Goal: Contribute content: Add original content to the website for others to see

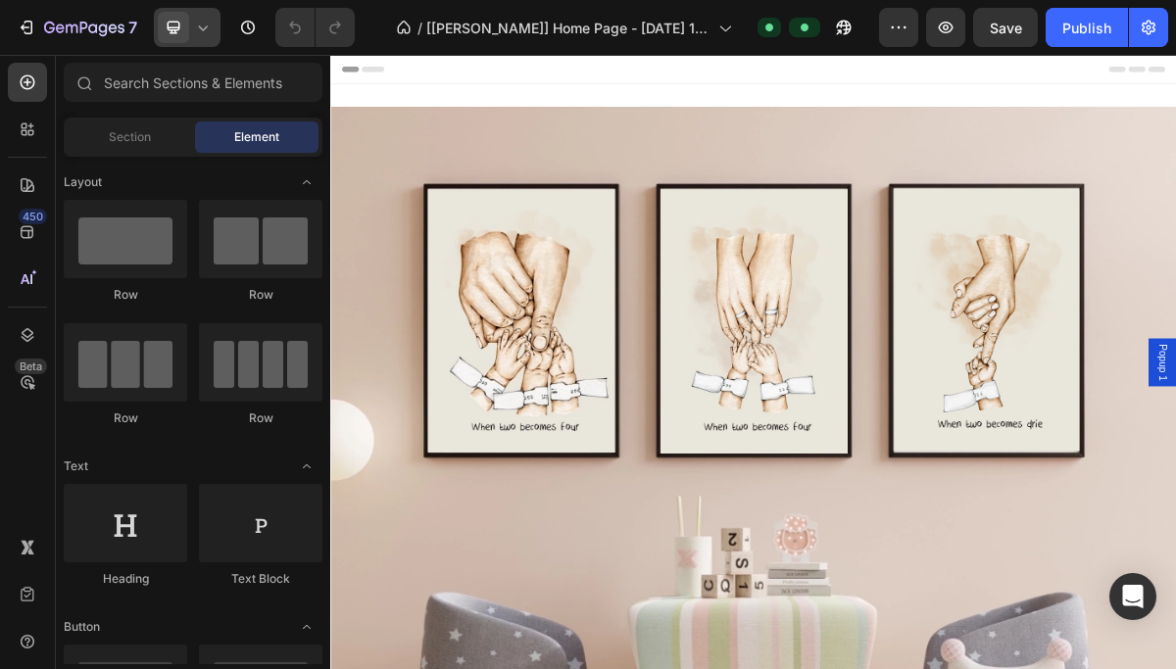
click at [200, 26] on icon at bounding box center [203, 28] width 20 height 20
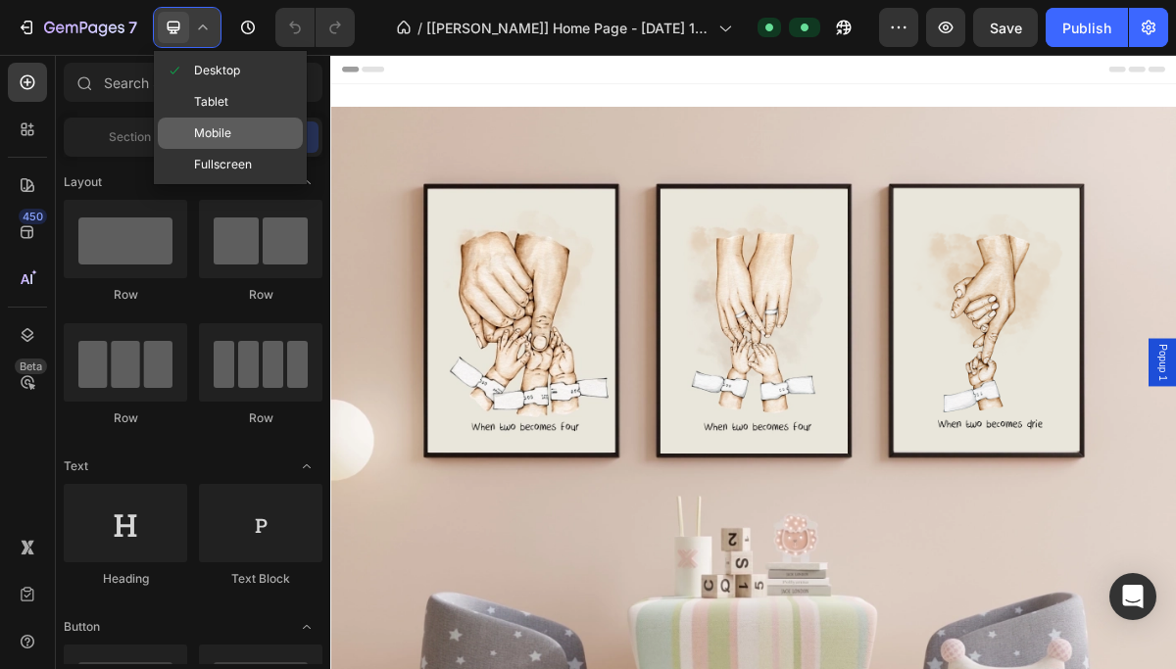
click at [213, 126] on span "Mobile" at bounding box center [212, 134] width 37 height 20
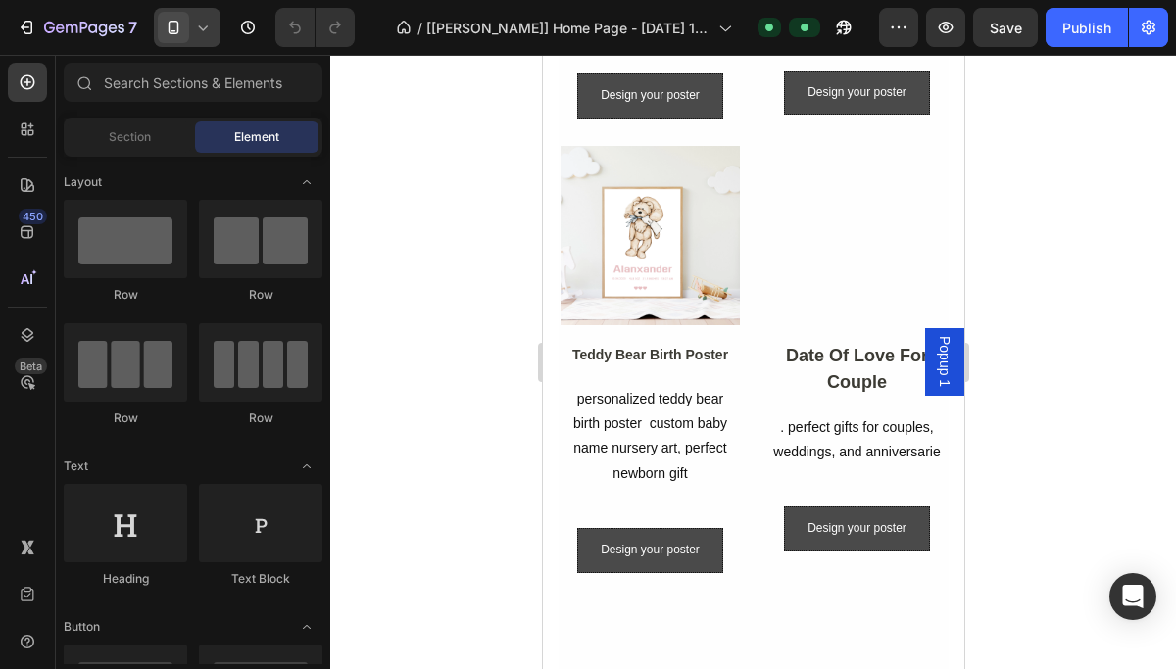
scroll to position [1251, 0]
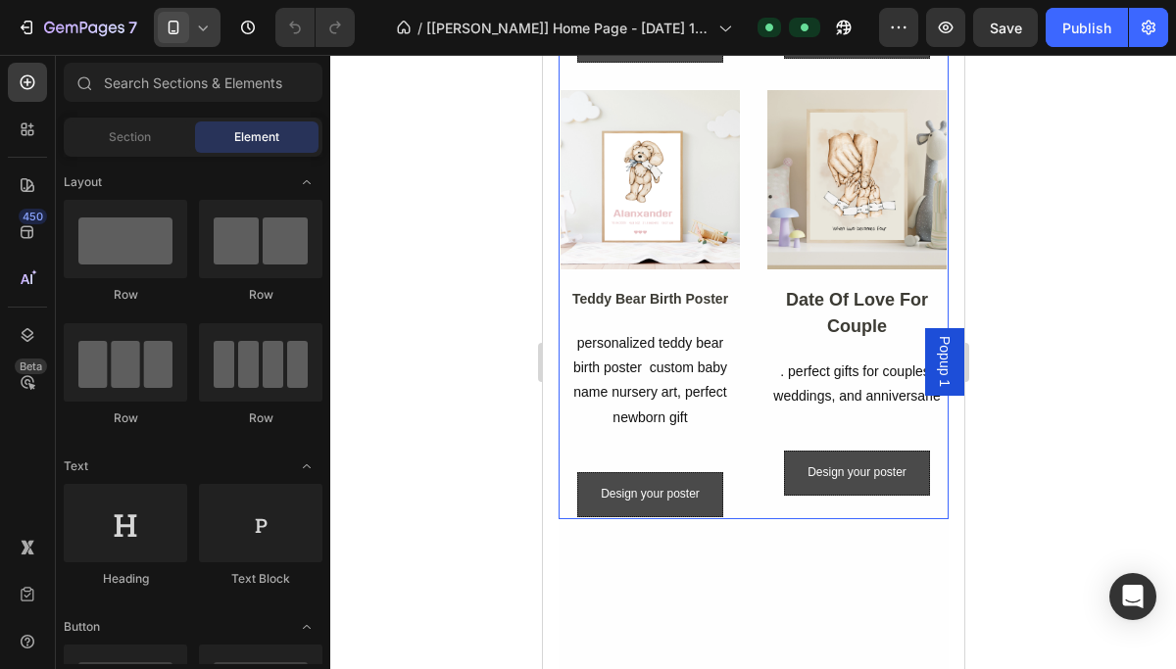
click at [757, 495] on div "Image family hand in hand wall art Text Block celebrate your love with a custom…" at bounding box center [753, 90] width 390 height 860
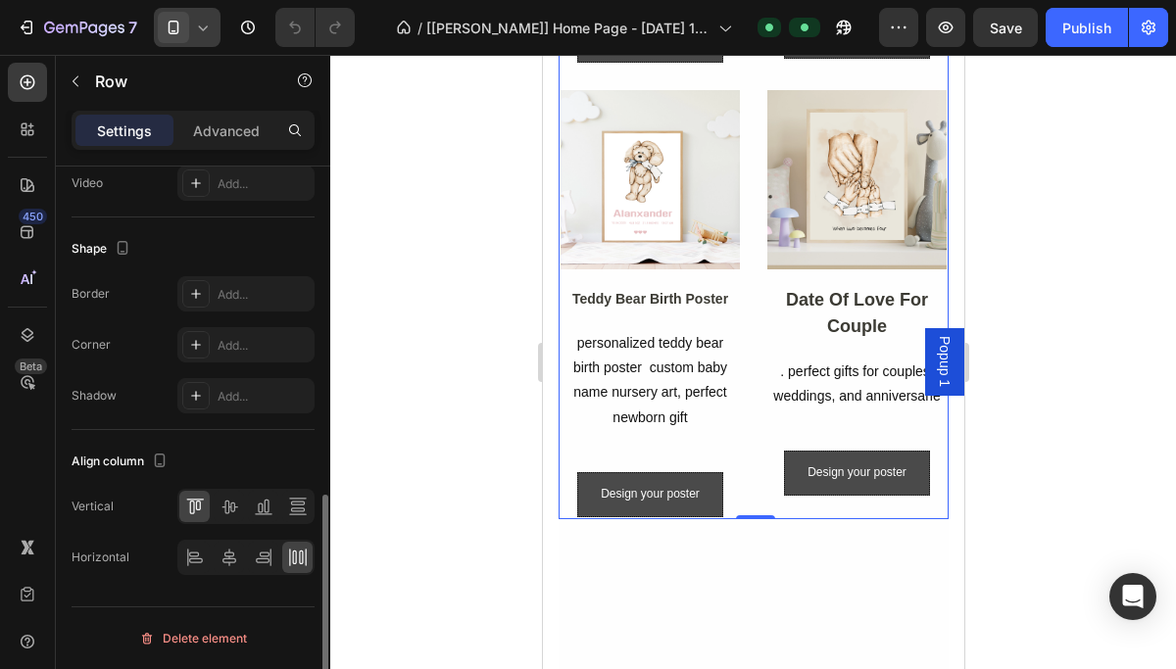
scroll to position [808, 0]
click at [294, 510] on icon at bounding box center [297, 512] width 14 height 4
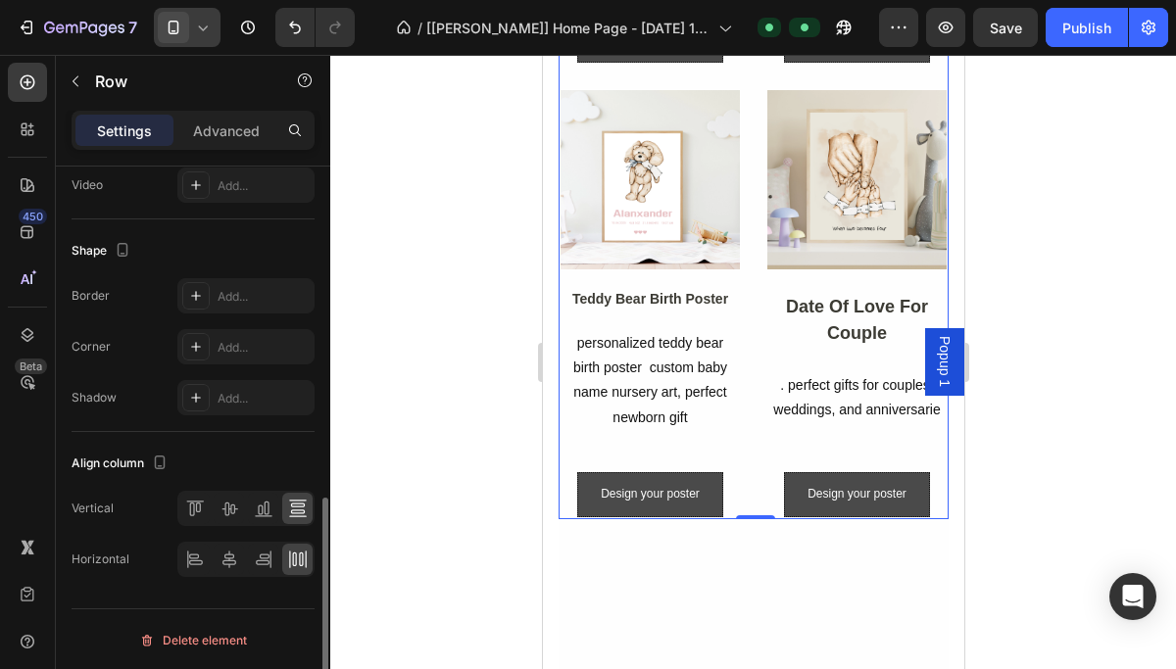
scroll to position [810, 0]
click at [1081, 30] on div "Publish" at bounding box center [1087, 28] width 49 height 21
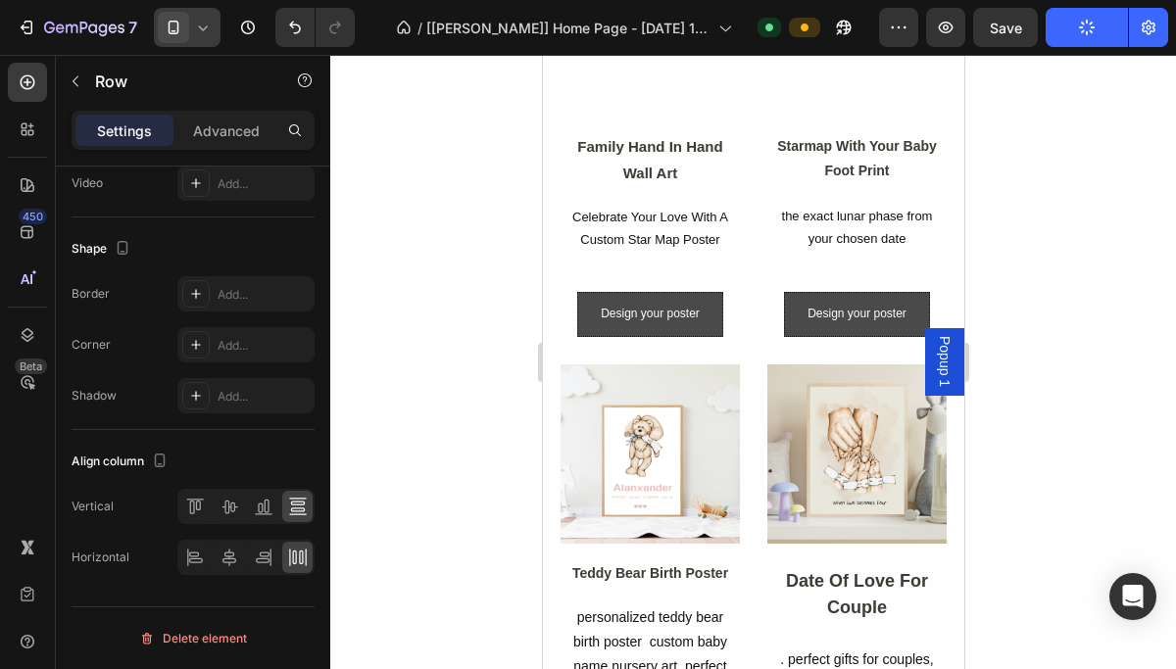
scroll to position [838, 0]
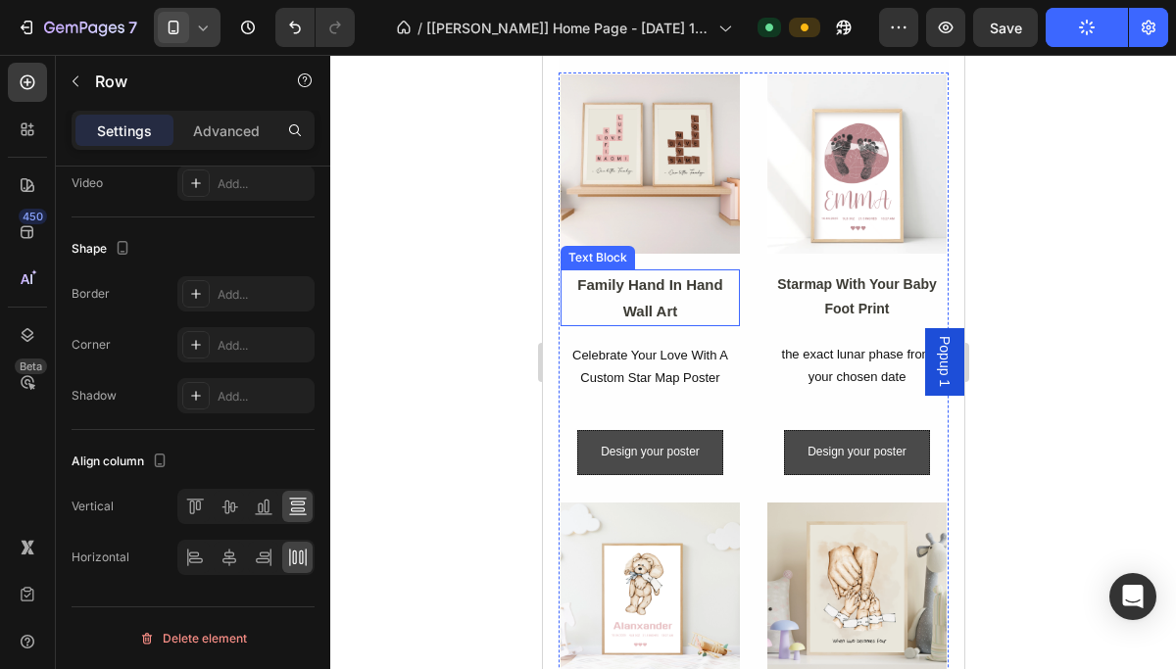
click at [201, 30] on icon at bounding box center [203, 28] width 20 height 20
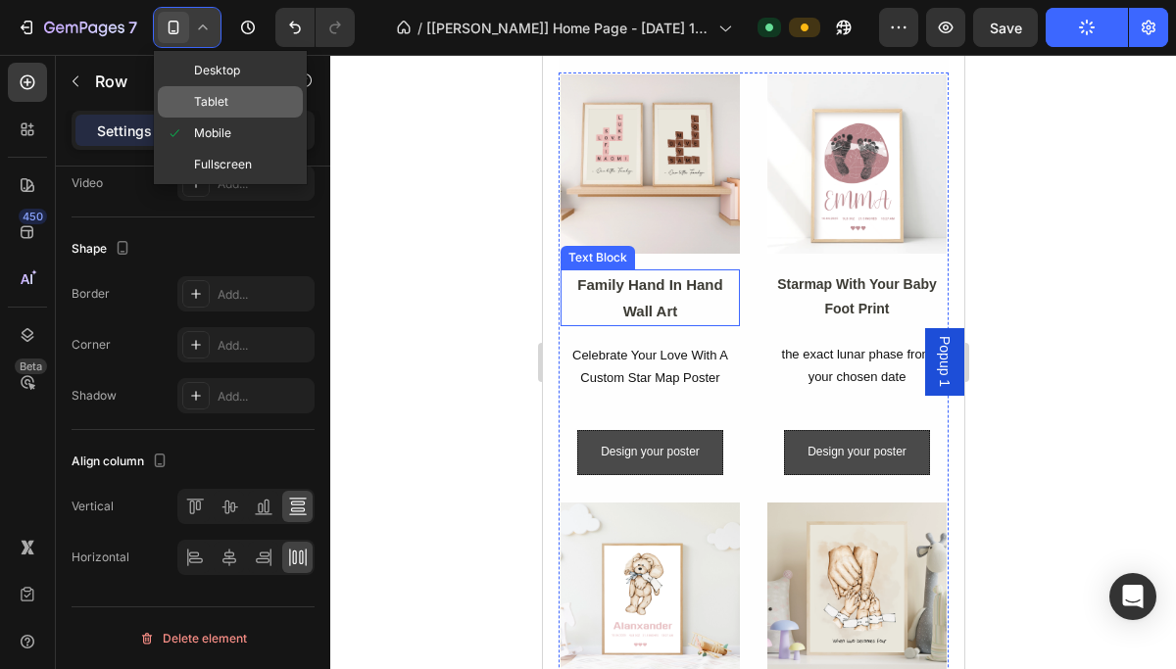
click at [226, 111] on span "Tablet" at bounding box center [211, 102] width 34 height 20
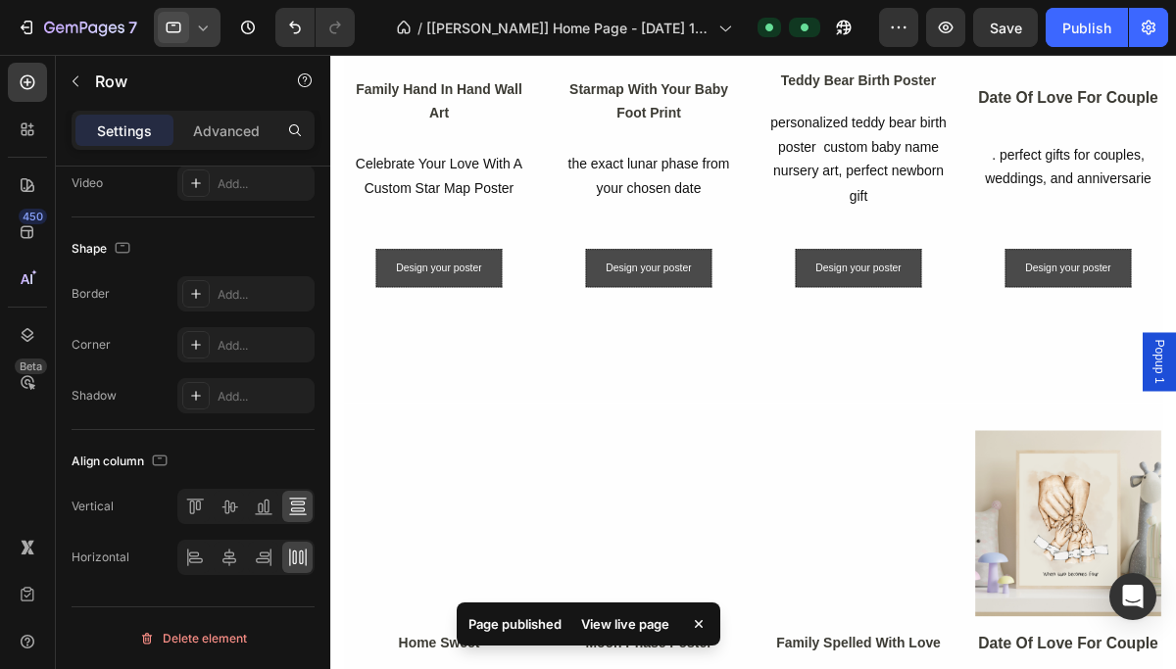
scroll to position [922, 0]
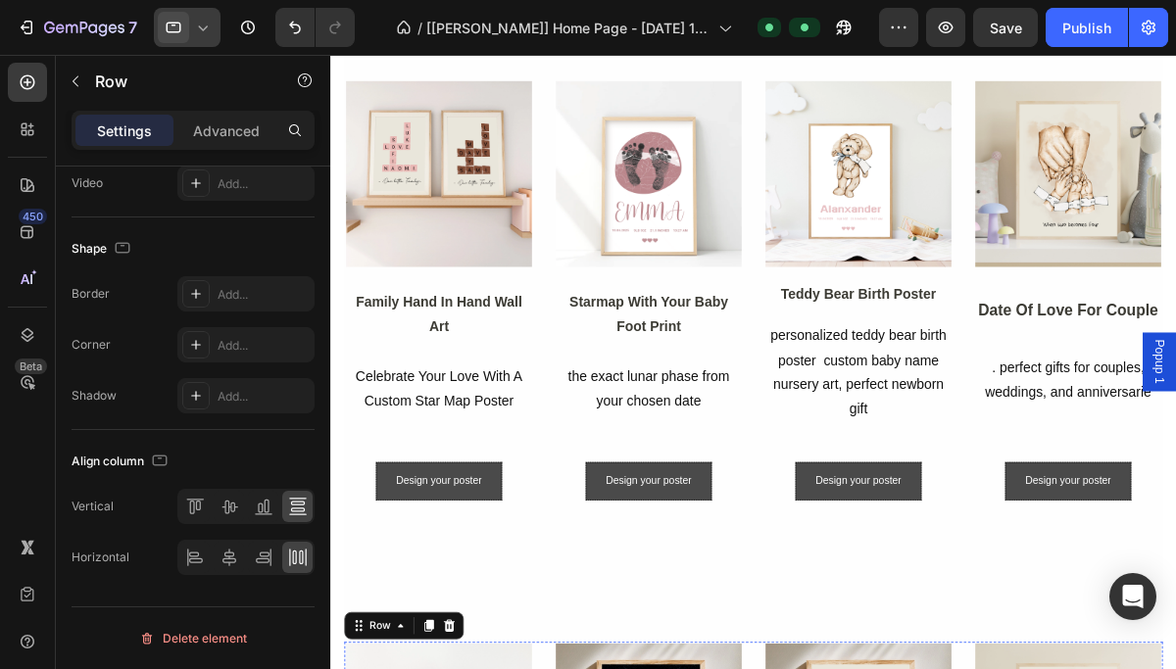
scroll to position [608, 0]
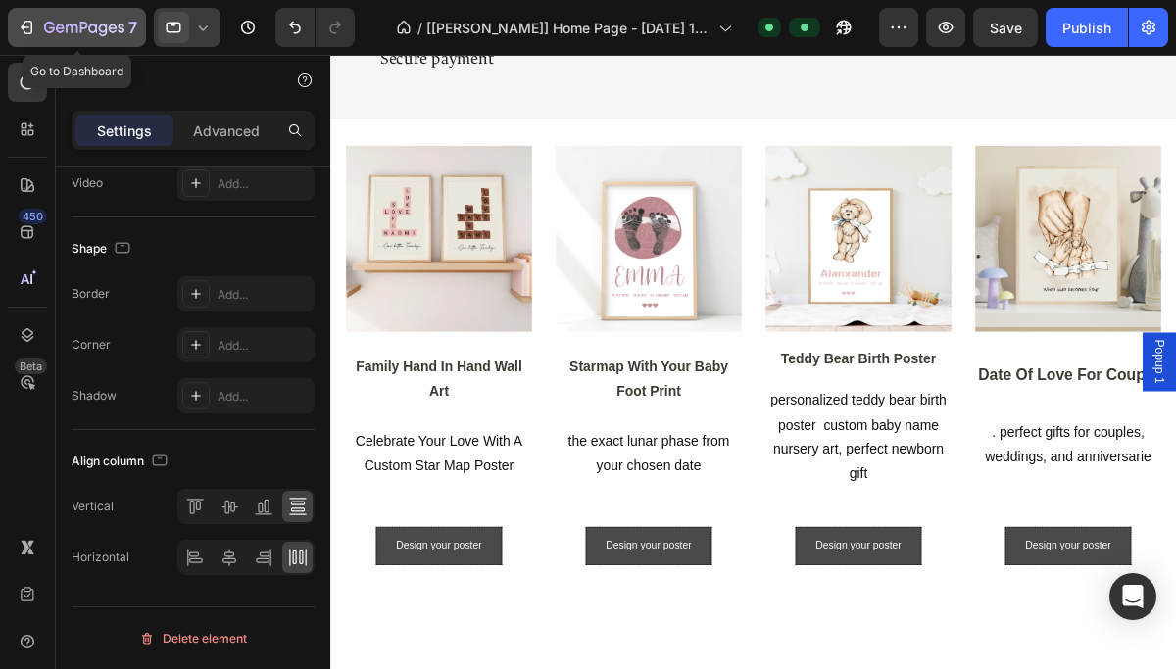
click at [66, 27] on icon "button" at bounding box center [72, 29] width 12 height 9
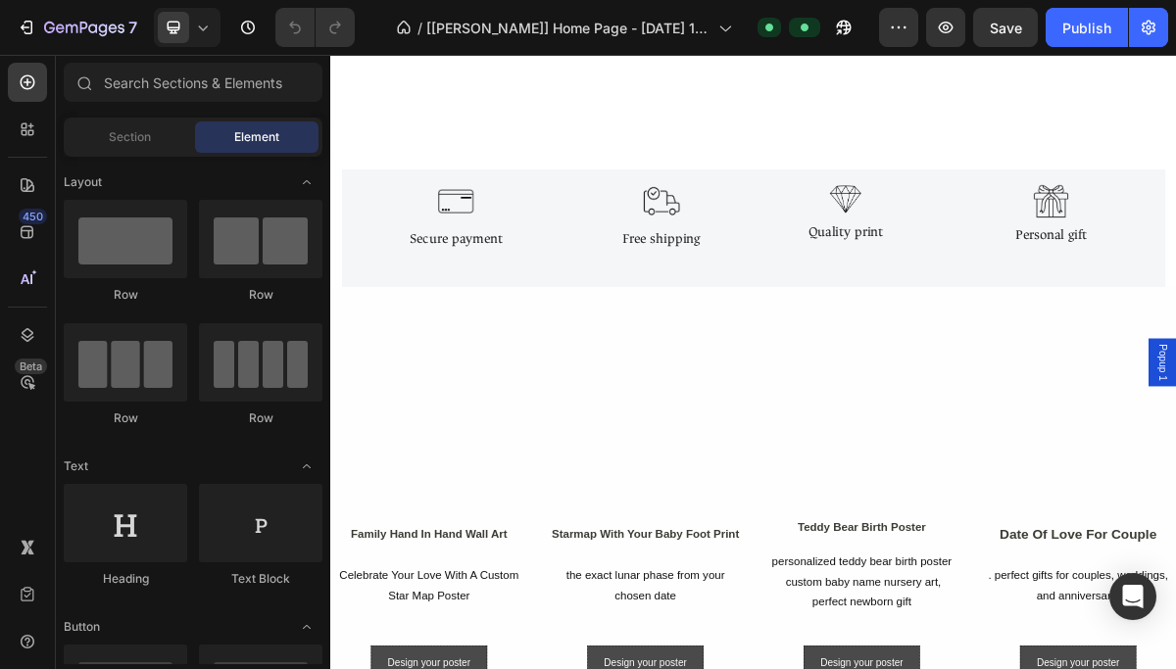
scroll to position [1402, 0]
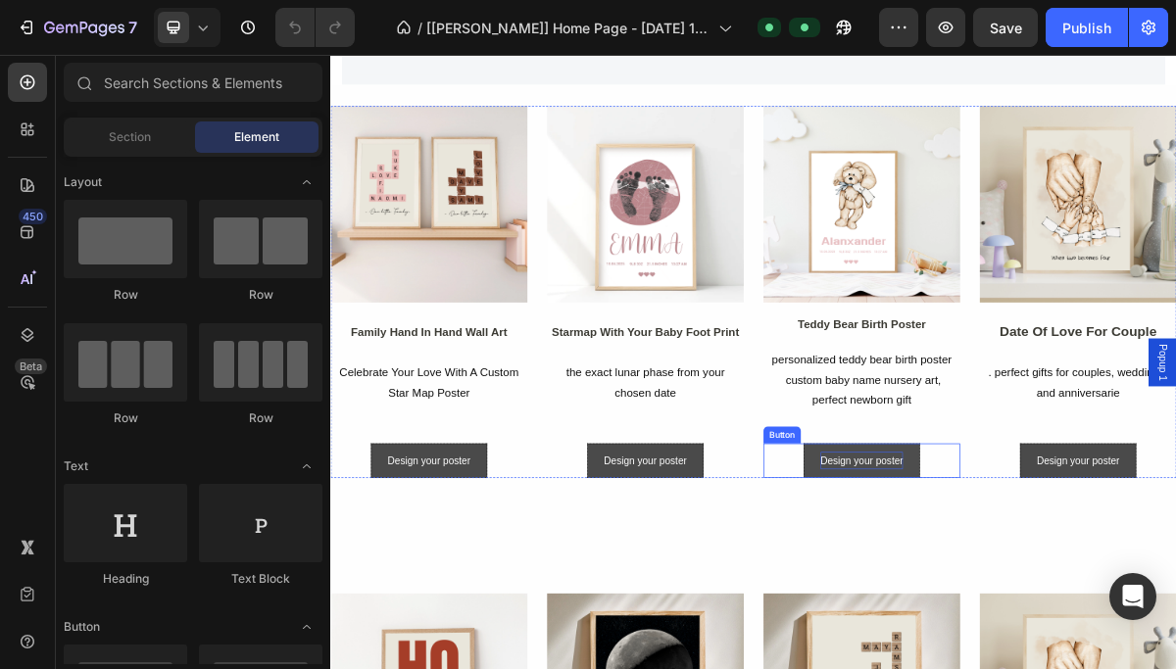
click at [1089, 619] on p "Design your poster" at bounding box center [1070, 619] width 116 height 25
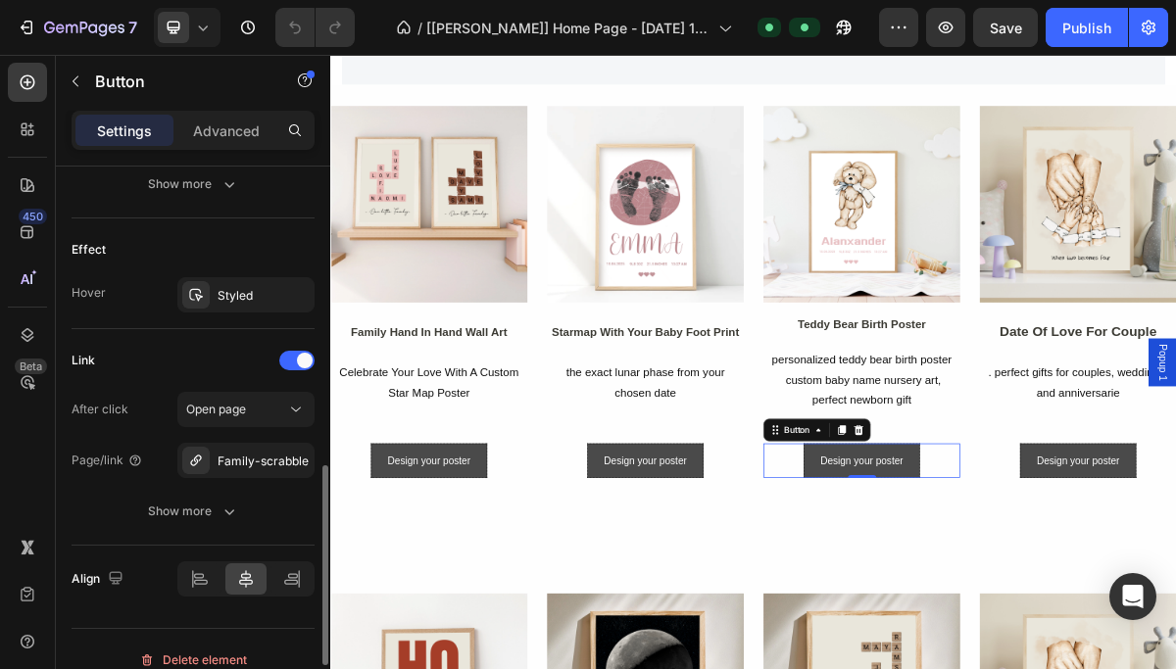
scroll to position [1000, 0]
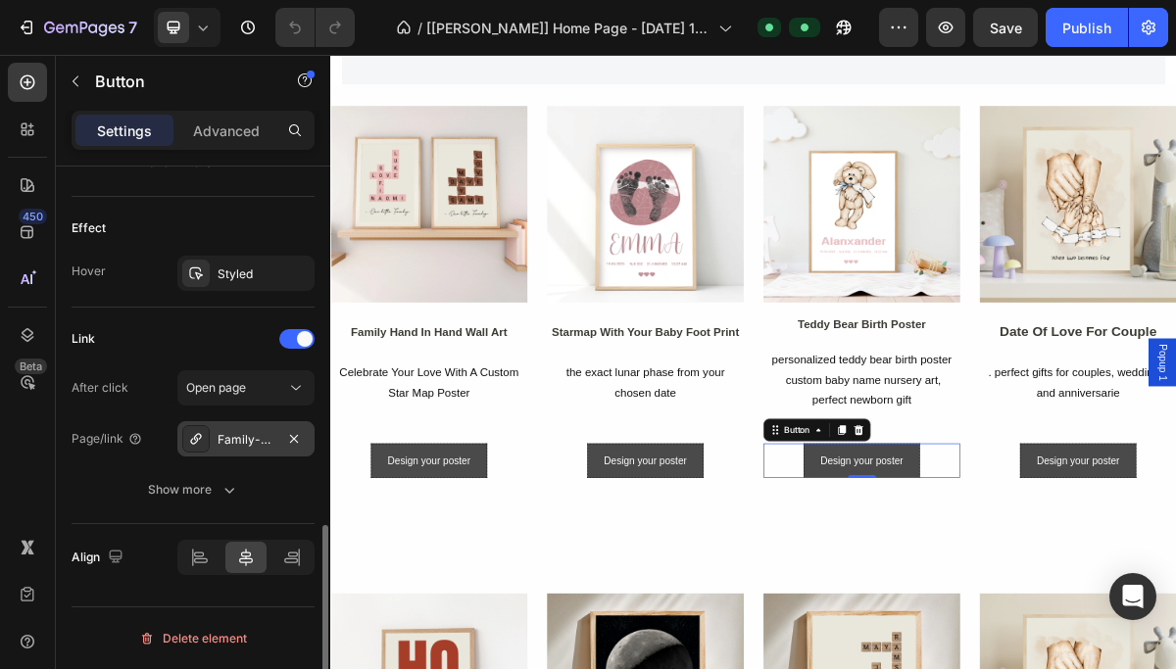
click at [247, 429] on div "Family-scrabble" at bounding box center [245, 438] width 137 height 35
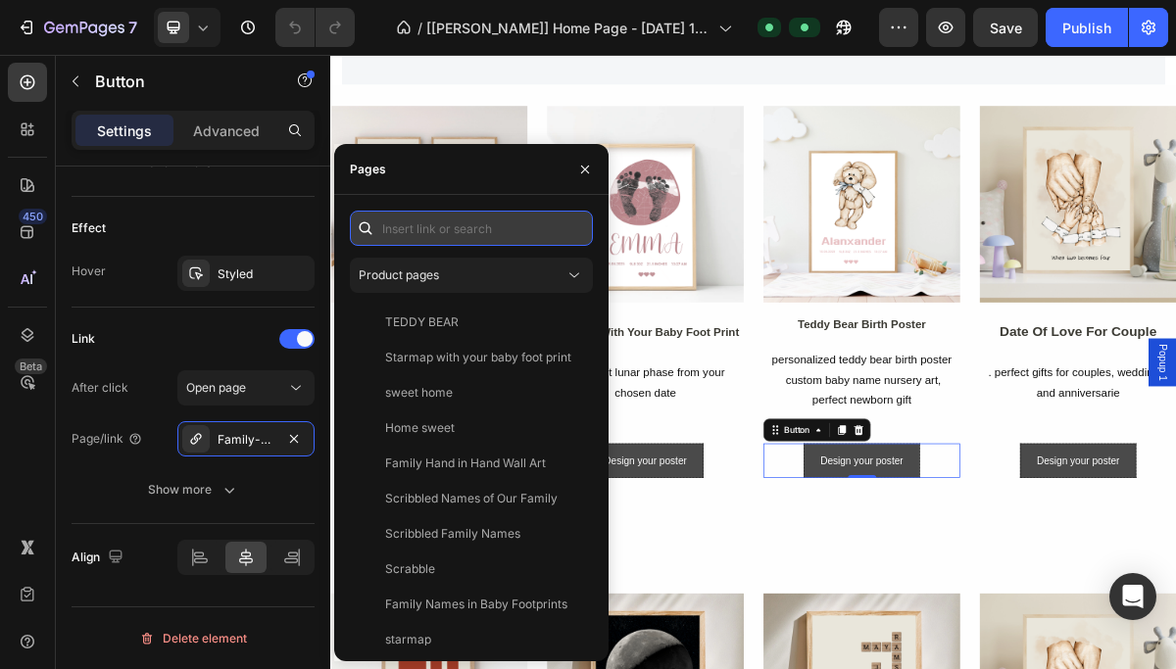
click at [423, 232] on input "text" at bounding box center [471, 228] width 243 height 35
paste input "TEDDY BEAR"
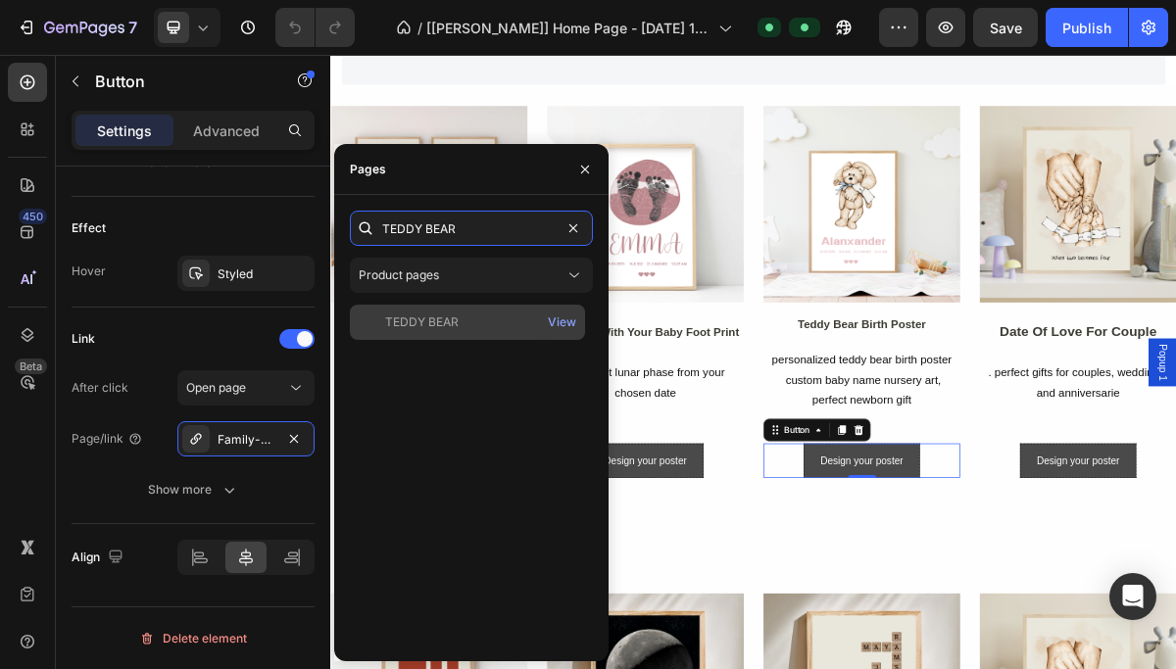
type input "TEDDY BEAR"
click at [465, 326] on div "TEDDY BEAR" at bounding box center [468, 323] width 220 height 18
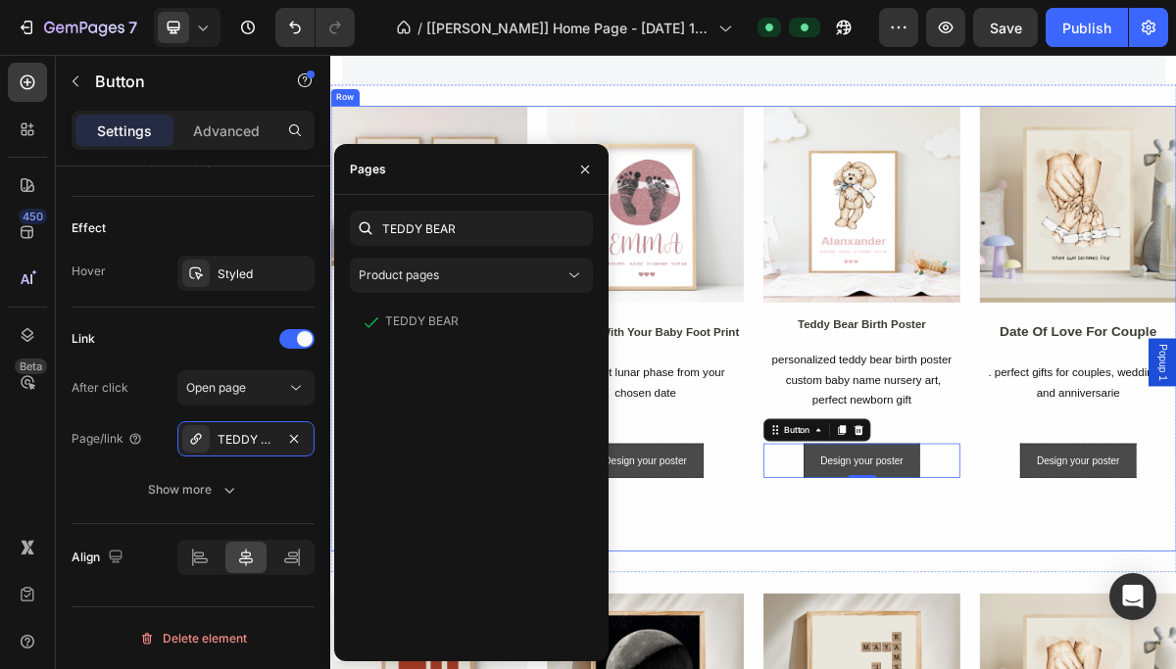
scroll to position [0, 0]
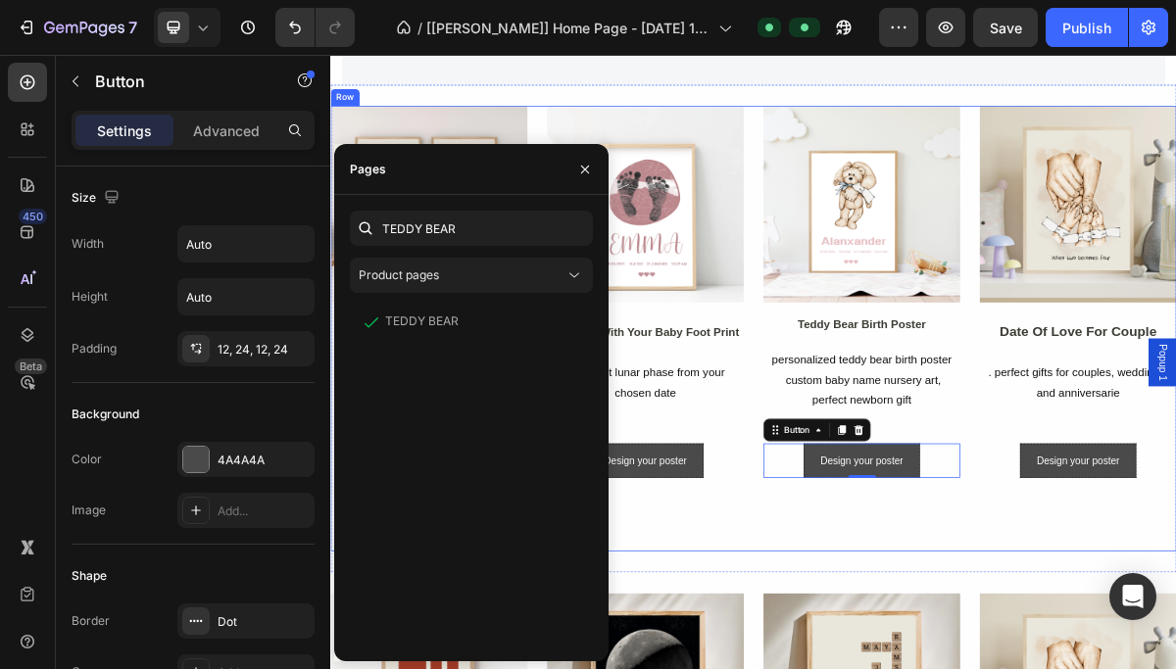
click at [906, 669] on div "Image family hand in hand wall art Text Block celebrate your love with a custom…" at bounding box center [918, 435] width 1176 height 620
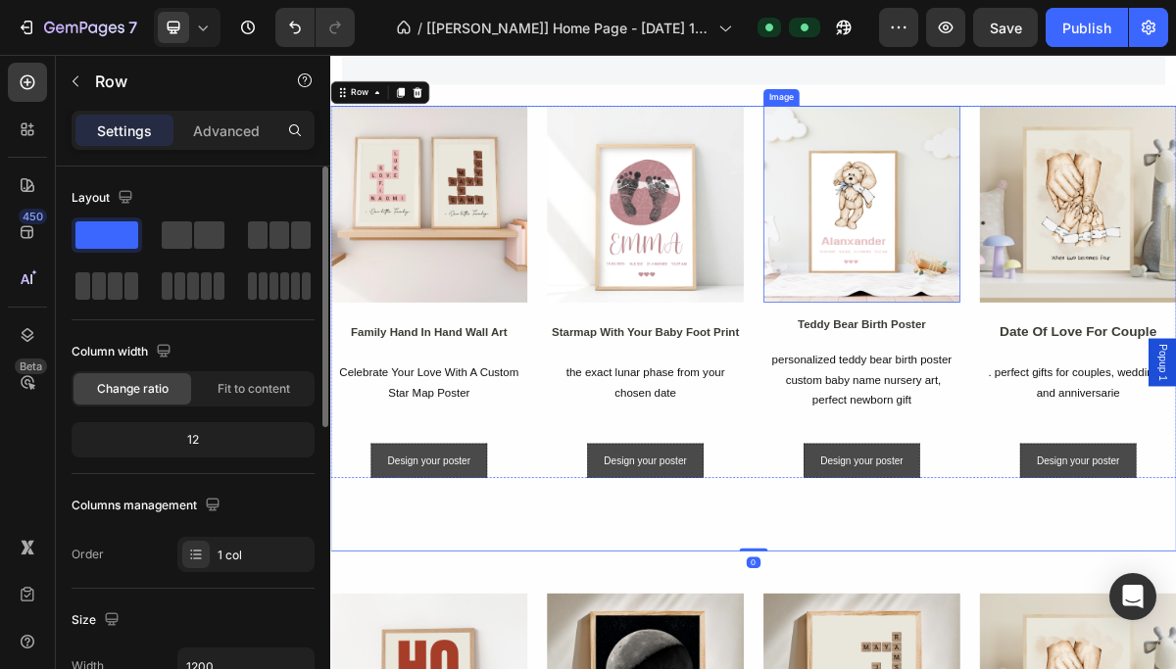
click at [1079, 318] on img at bounding box center [1068, 261] width 273 height 273
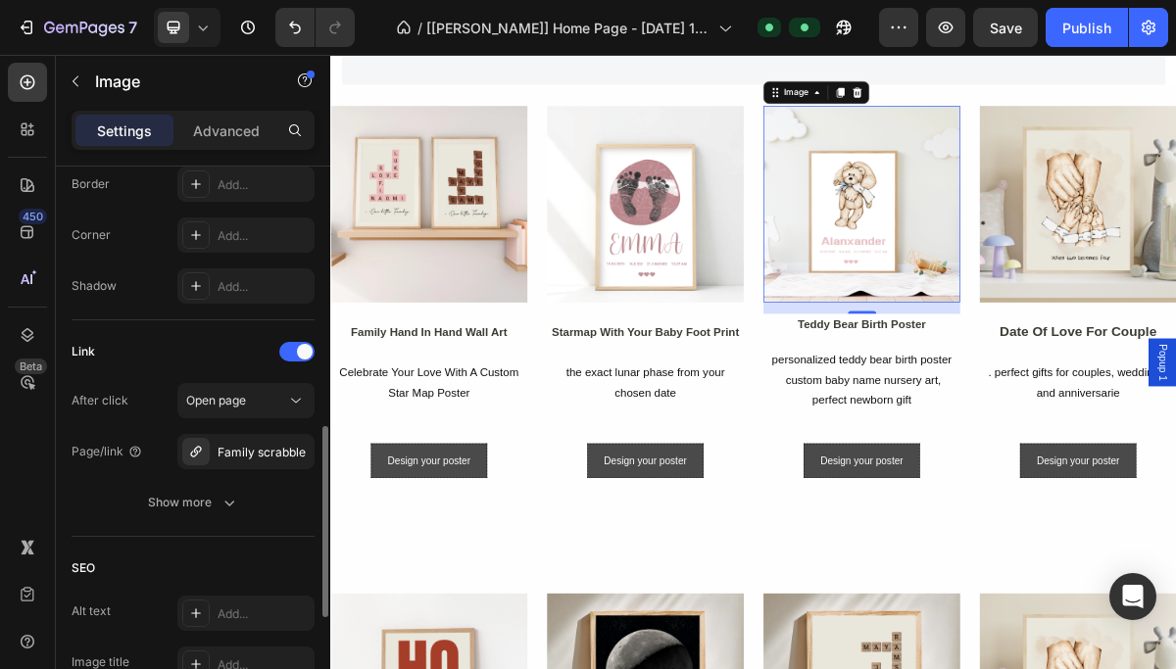
scroll to position [775, 0]
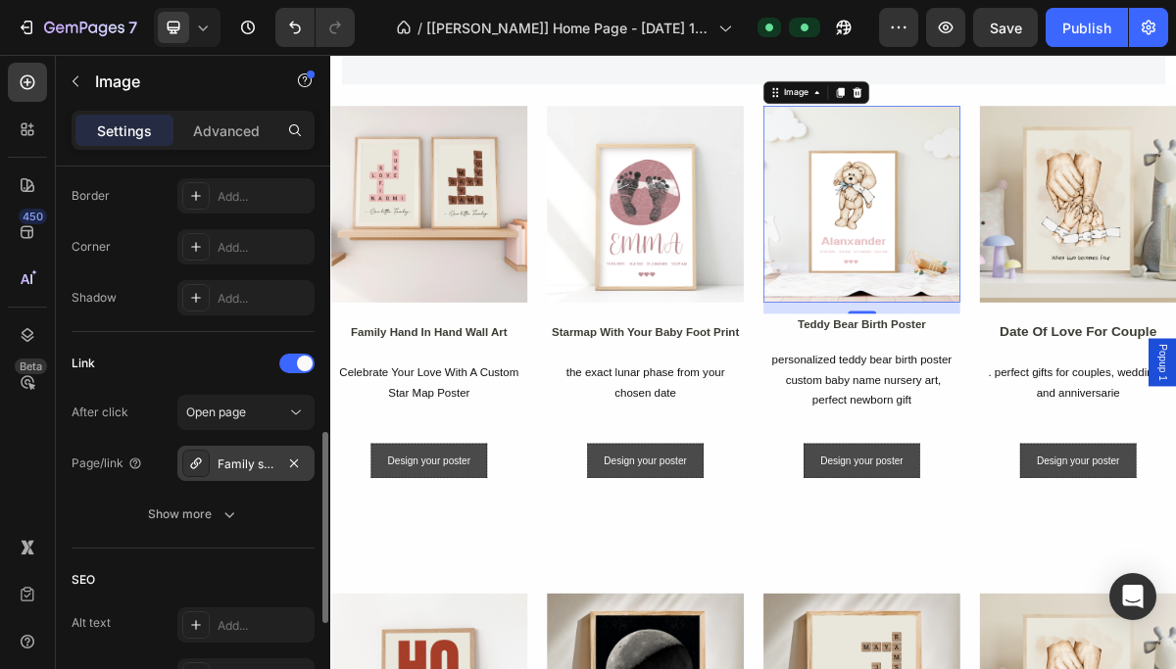
click at [257, 460] on div "Family scrabble" at bounding box center [246, 465] width 57 height 18
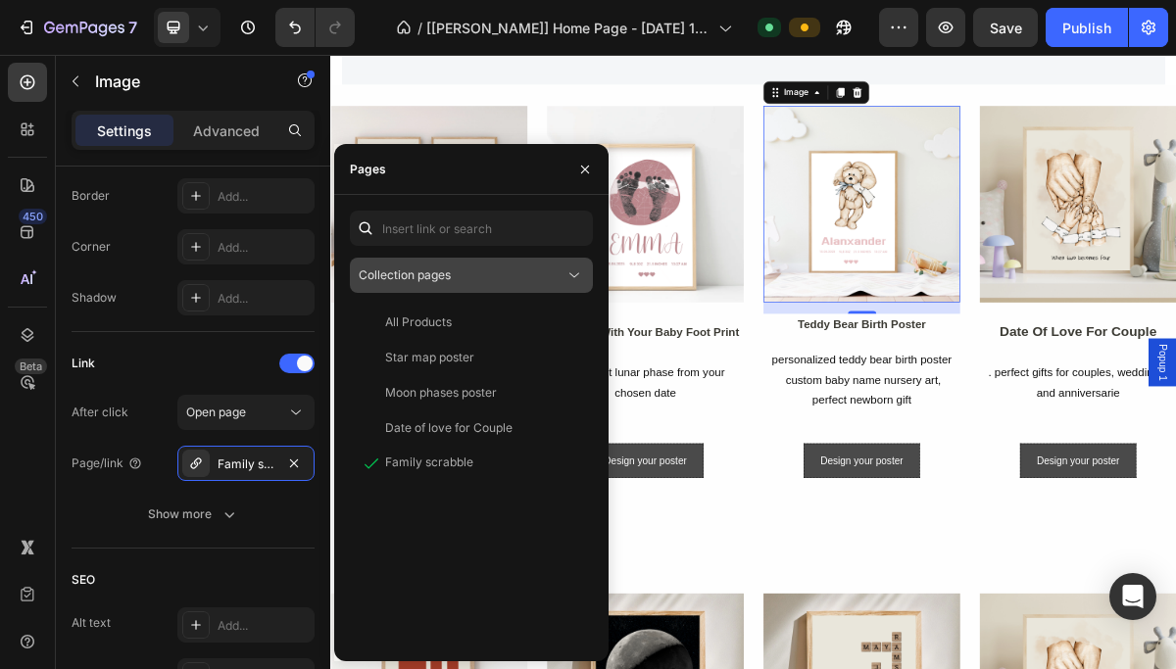
click at [457, 270] on div "Collection pages" at bounding box center [462, 276] width 206 height 18
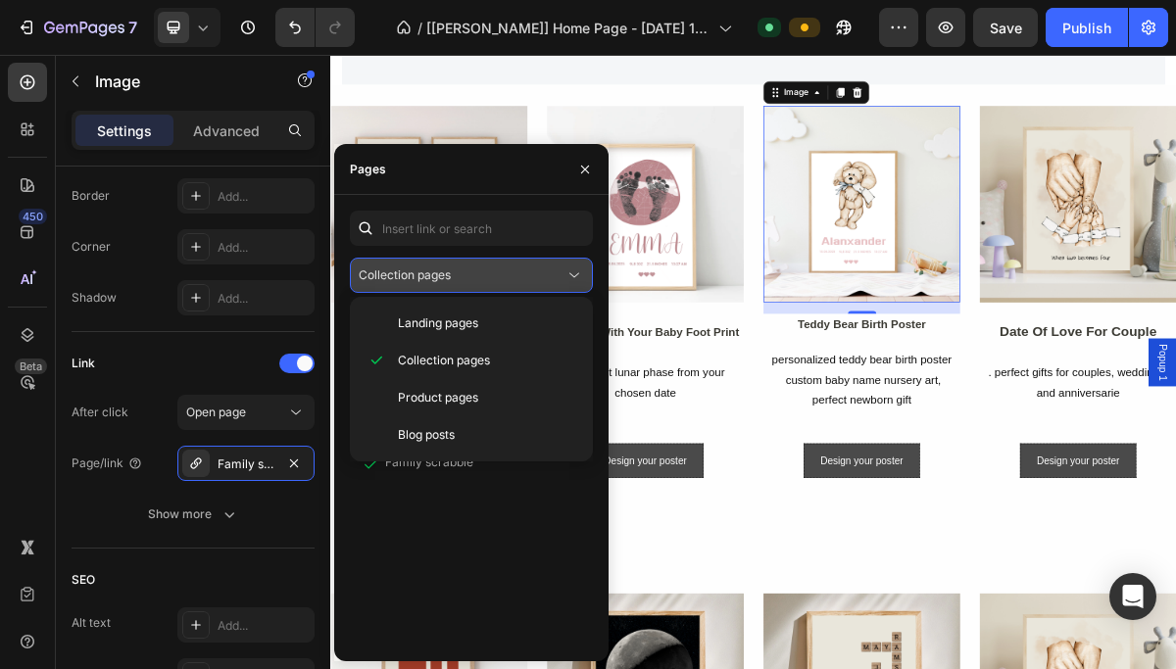
click at [455, 273] on div "Collection pages" at bounding box center [462, 276] width 206 height 18
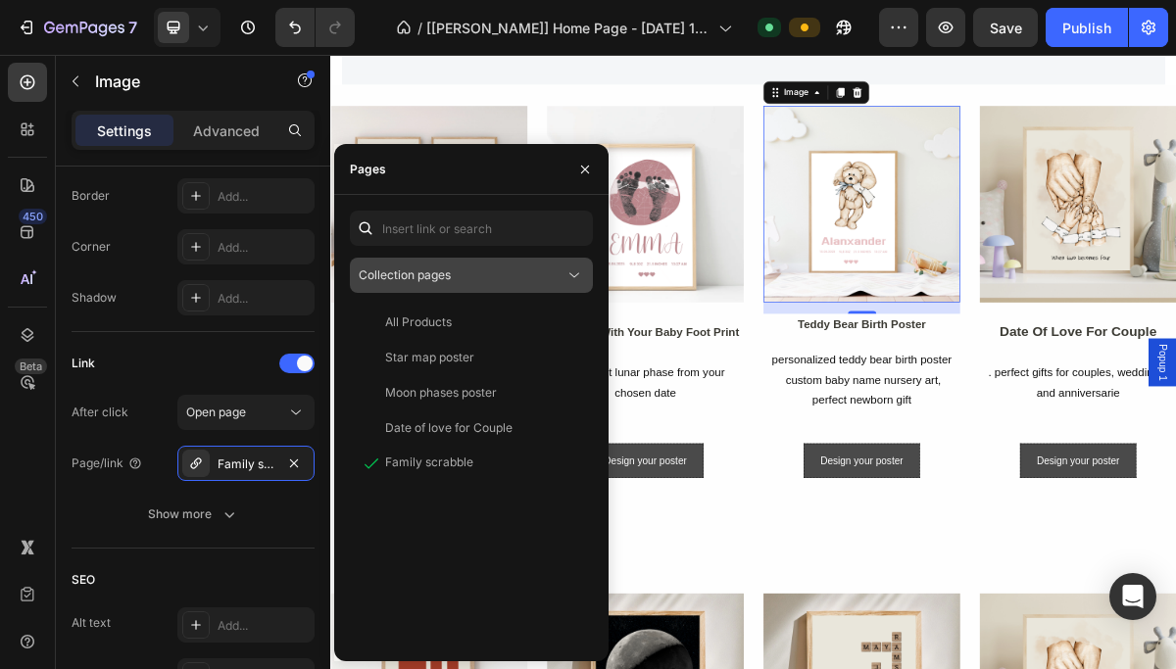
click at [449, 273] on span "Collection pages" at bounding box center [405, 275] width 92 height 15
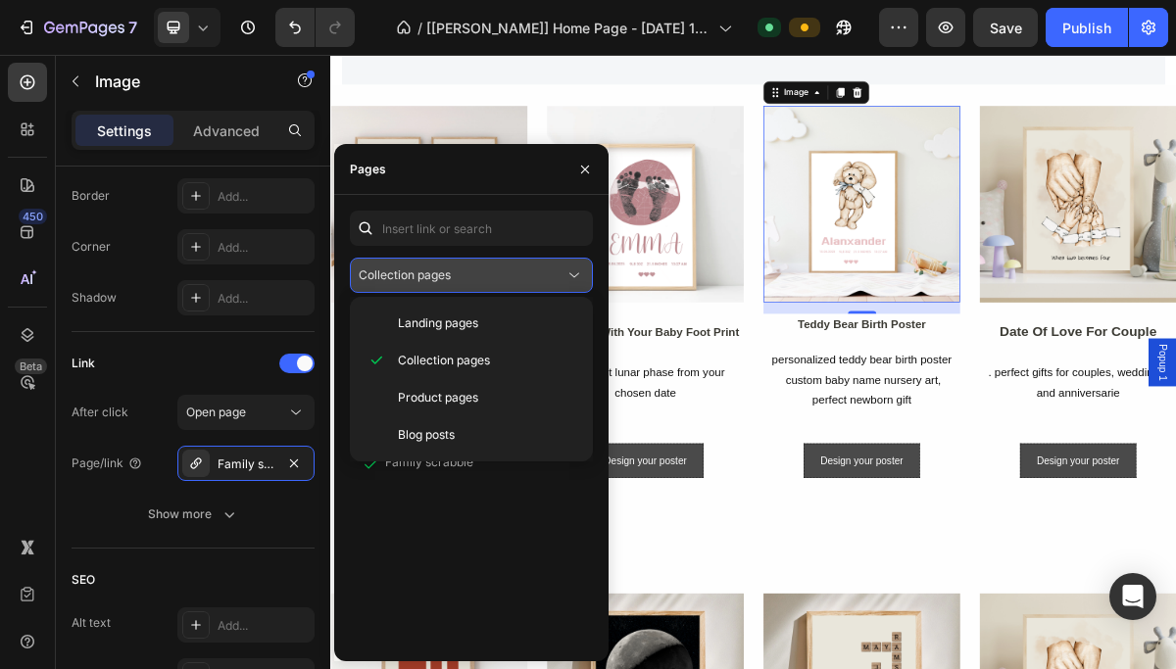
click at [388, 269] on span "Collection pages" at bounding box center [405, 275] width 92 height 15
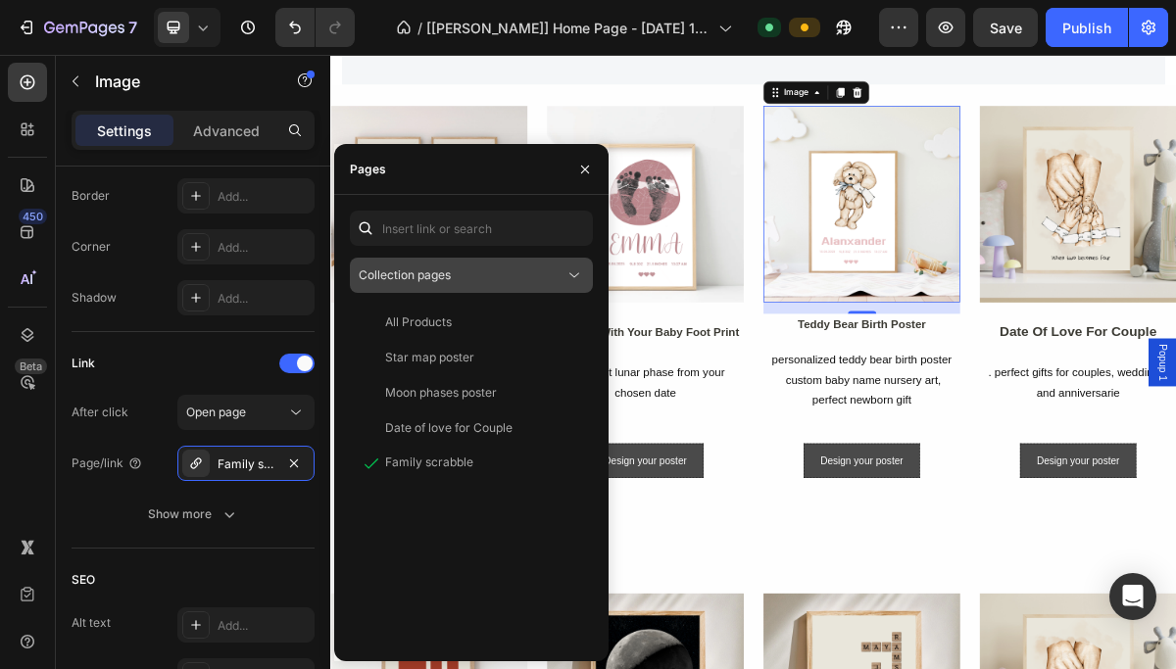
click at [436, 267] on span "Collection pages" at bounding box center [405, 276] width 92 height 18
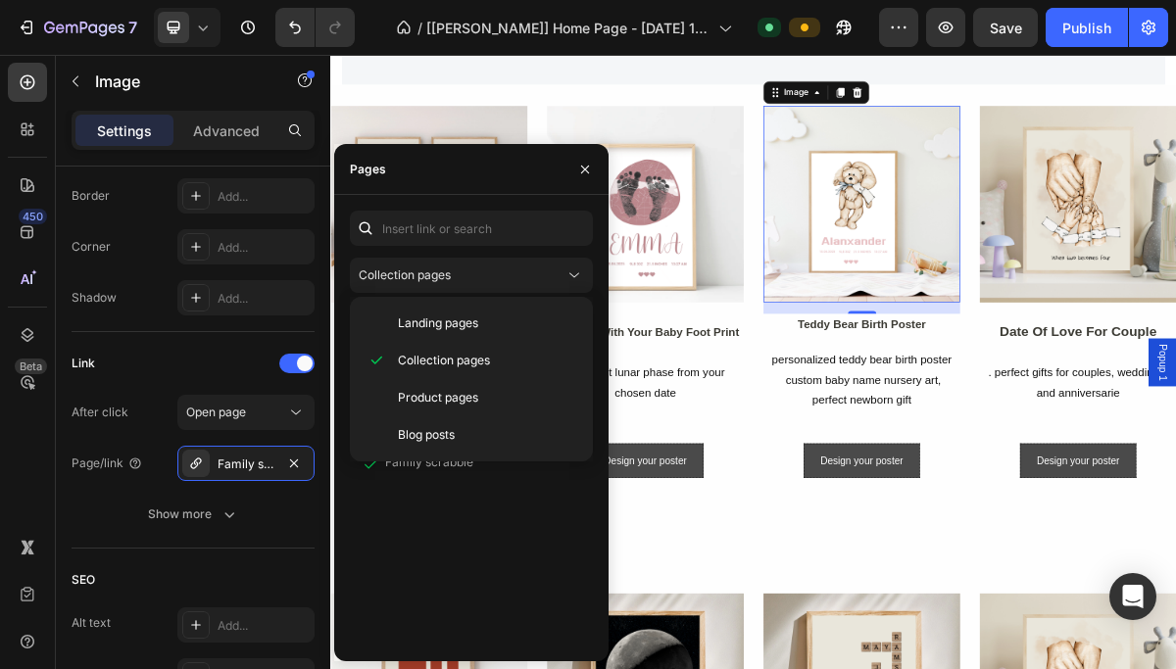
click at [495, 534] on div "All Products View Star map poster View Moon phases poster View Date of love for…" at bounding box center [471, 475] width 243 height 341
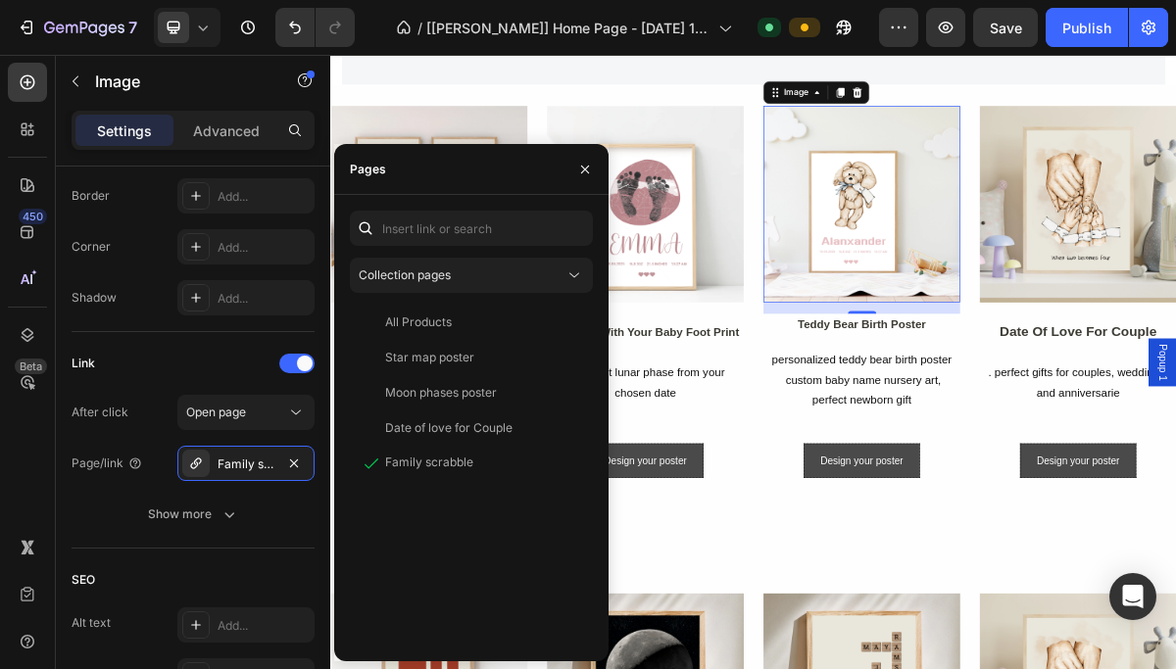
click at [444, 579] on div "All Products View Star map poster View Moon phases poster View Date of love for…" at bounding box center [471, 475] width 243 height 341
click at [257, 469] on div "Family scrabble" at bounding box center [246, 465] width 57 height 18
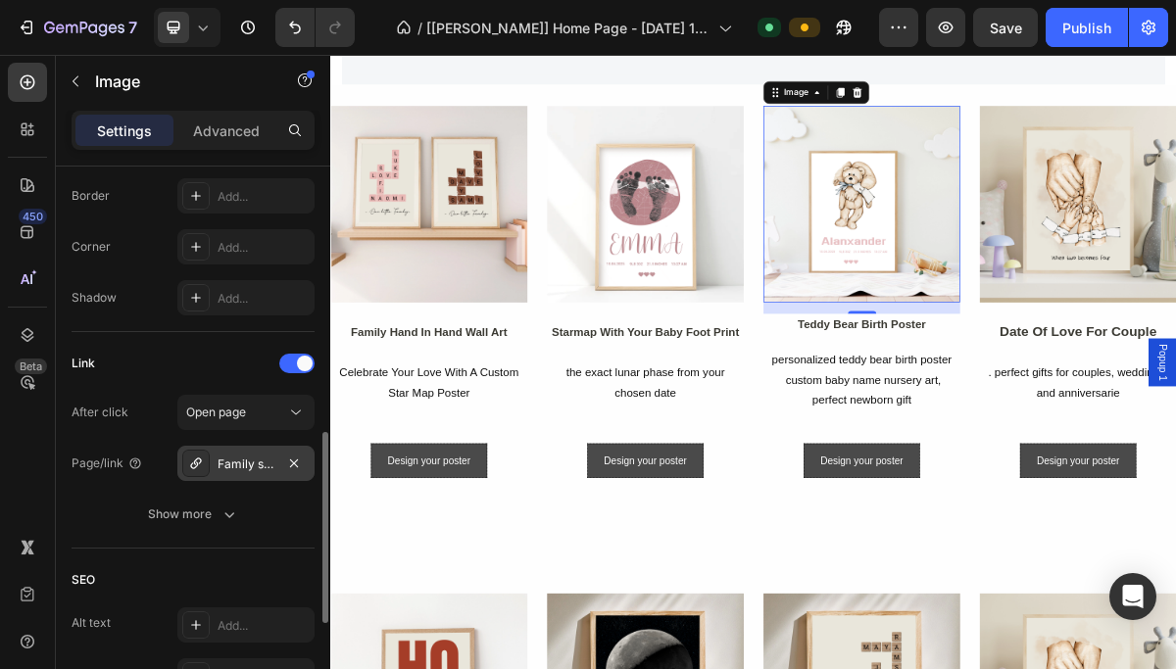
click at [257, 469] on div "Family scrabble" at bounding box center [246, 465] width 57 height 18
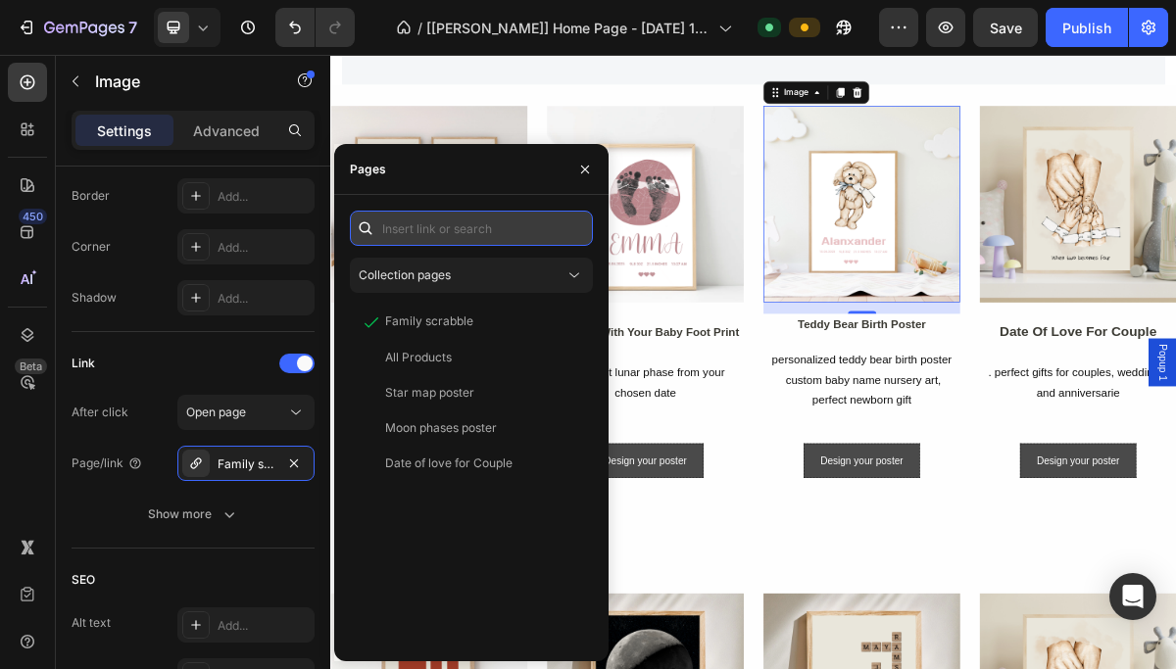
click at [487, 223] on input "text" at bounding box center [471, 228] width 243 height 35
paste input "TEDDY BEAR"
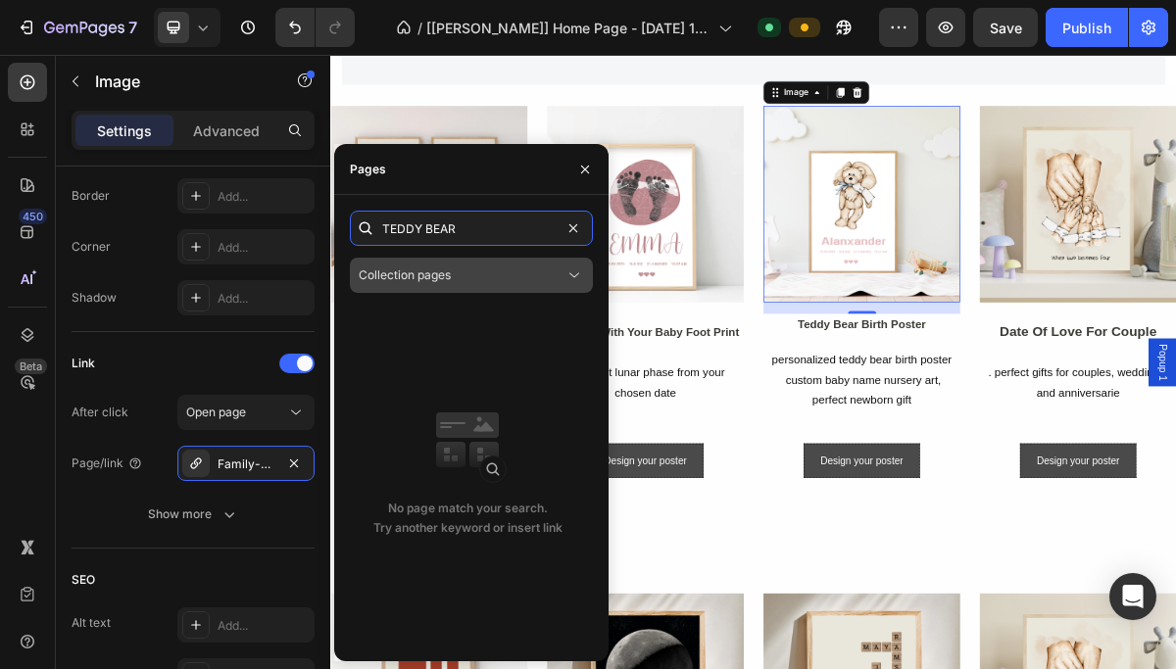
type input "TEDDY BEAR"
click at [423, 286] on button "Collection pages" at bounding box center [471, 275] width 243 height 35
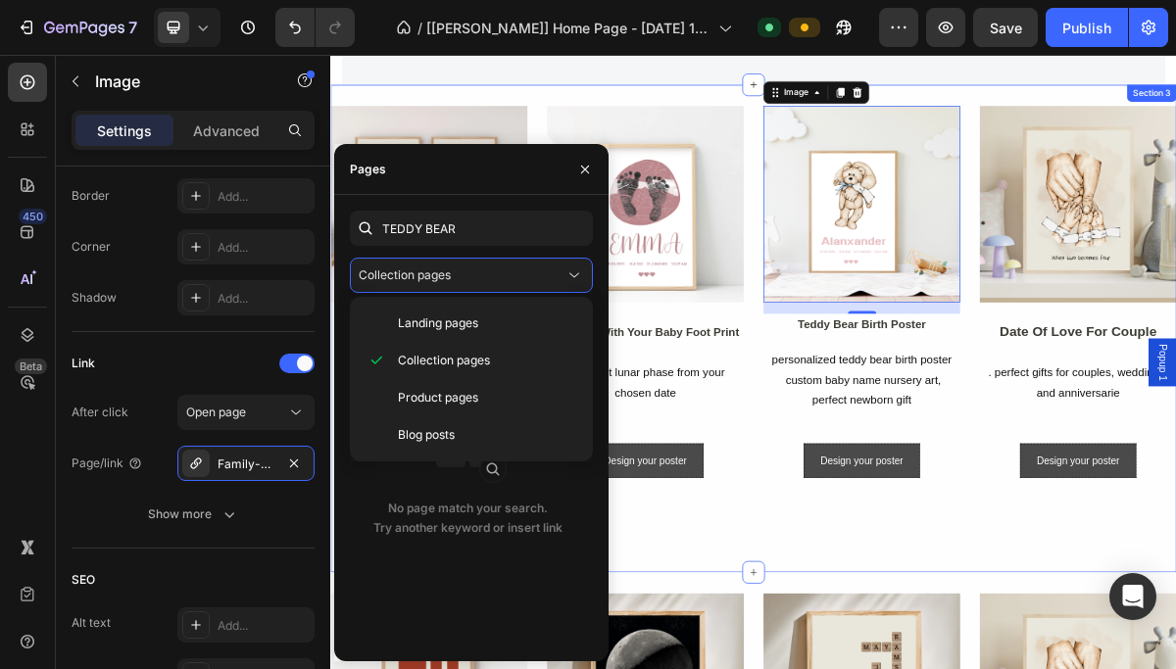
click at [847, 669] on div "Image family hand in hand wall art Text Block celebrate your love with a custom…" at bounding box center [918, 435] width 1176 height 620
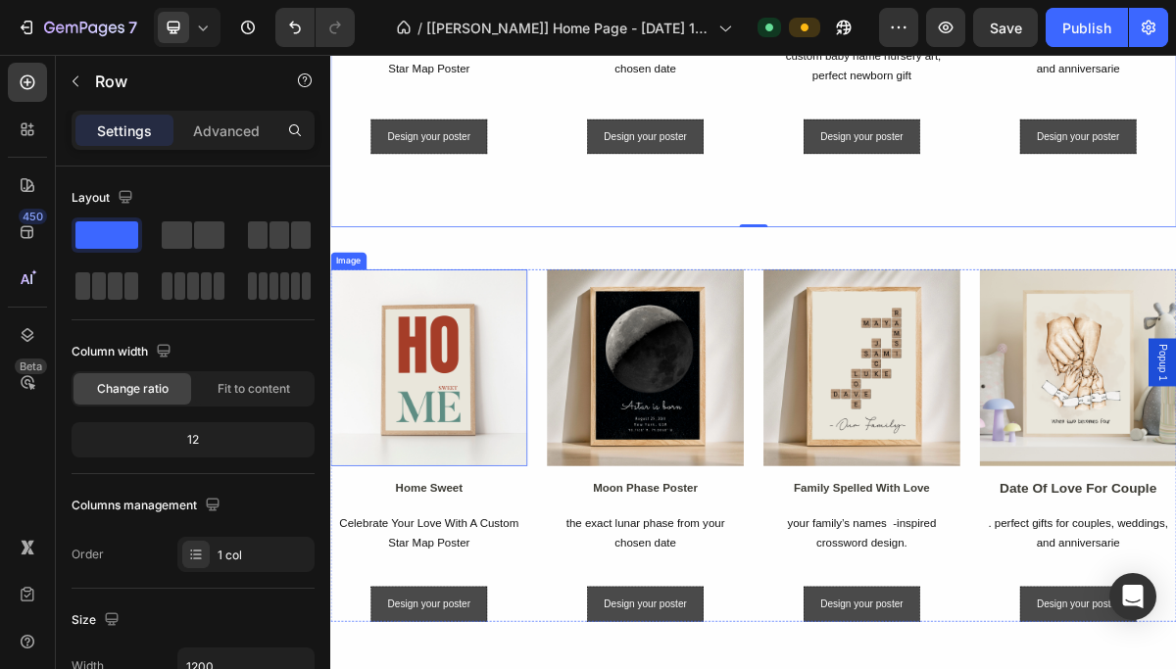
scroll to position [1856, 0]
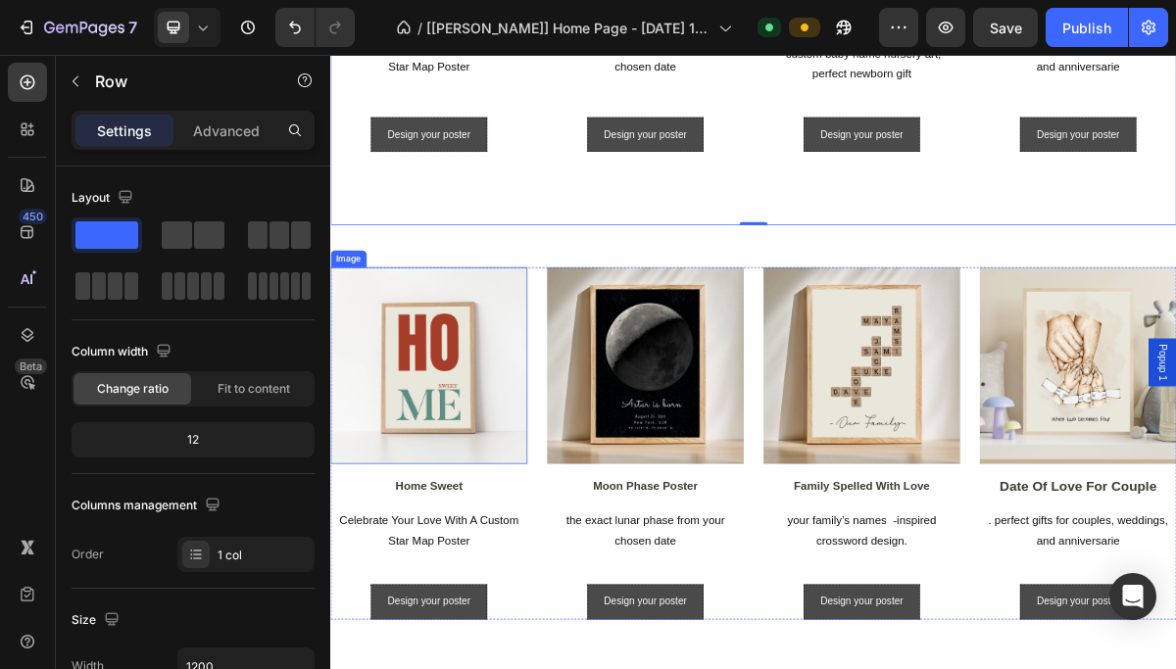
click at [458, 502] on img at bounding box center [466, 486] width 273 height 273
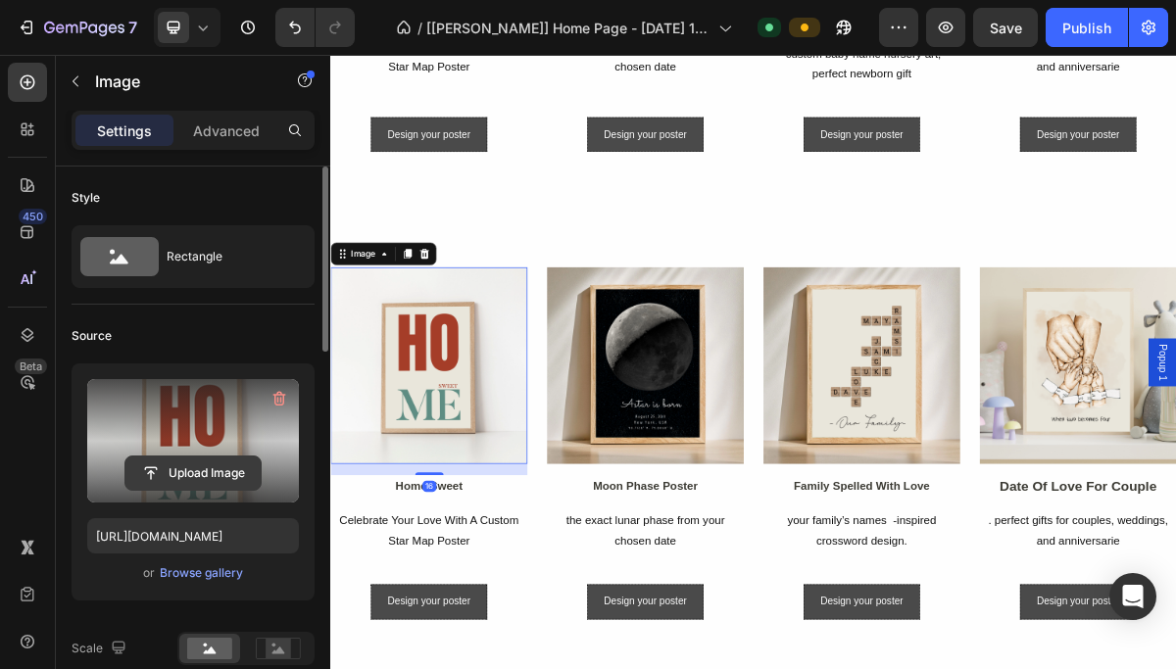
click at [190, 472] on input "file" at bounding box center [192, 473] width 135 height 33
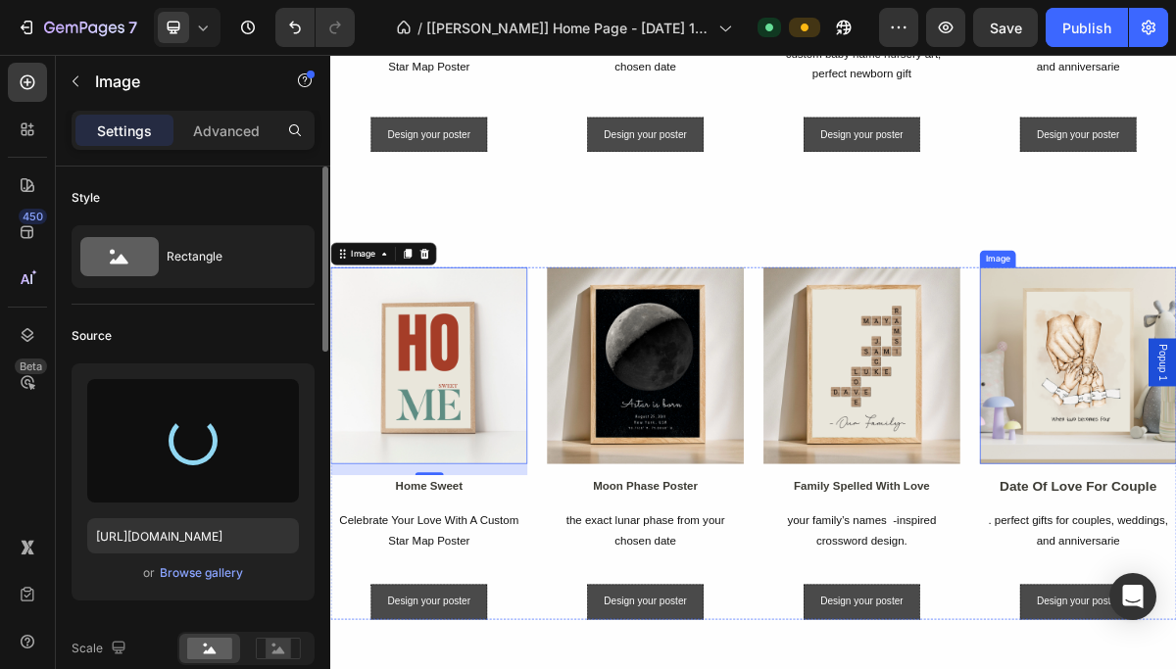
type input "https://cdn.shopify.com/s/files/1/0612/5554/9161/files/gempages_518264669681484…"
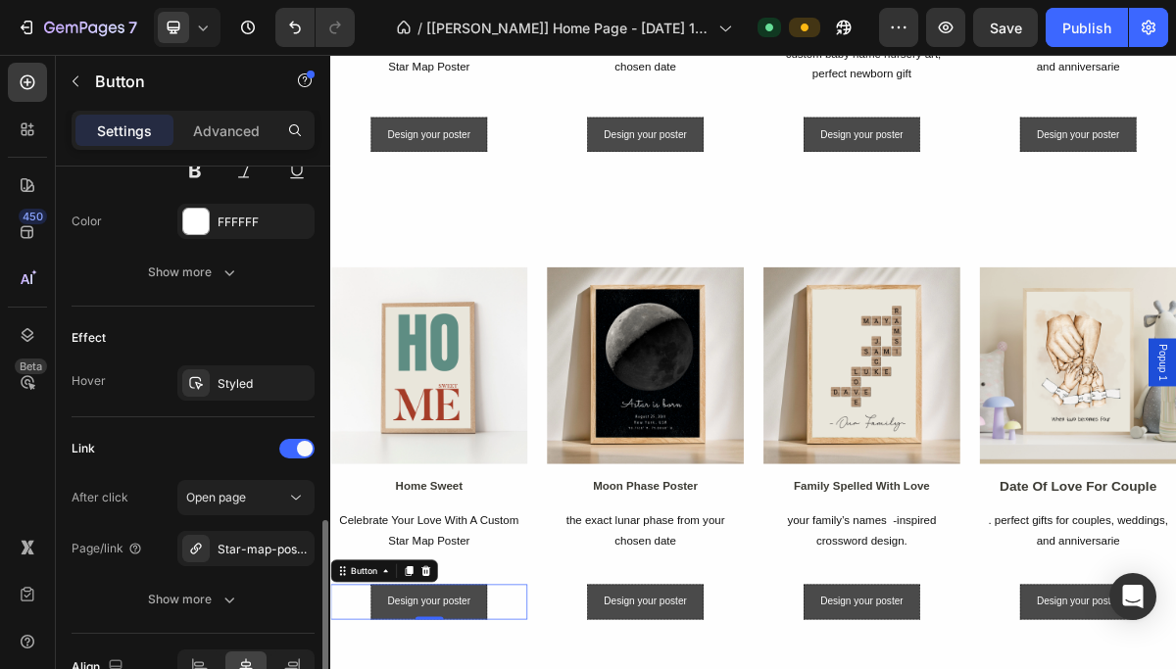
scroll to position [1000, 0]
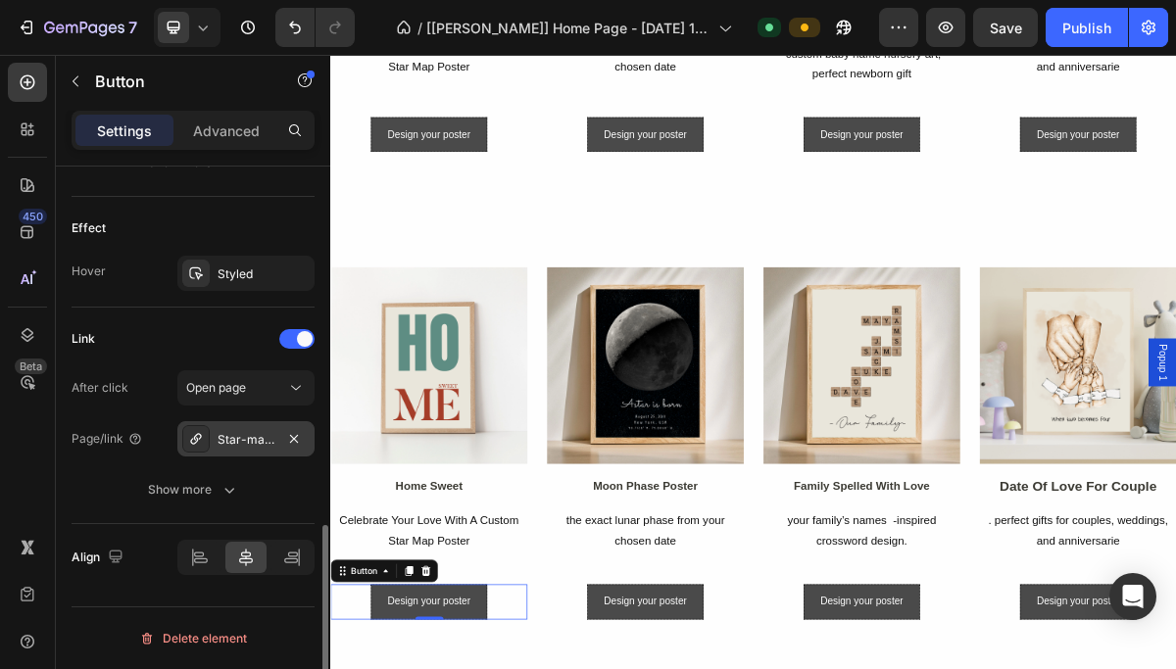
click at [273, 441] on div "Star-map-poster" at bounding box center [246, 440] width 57 height 18
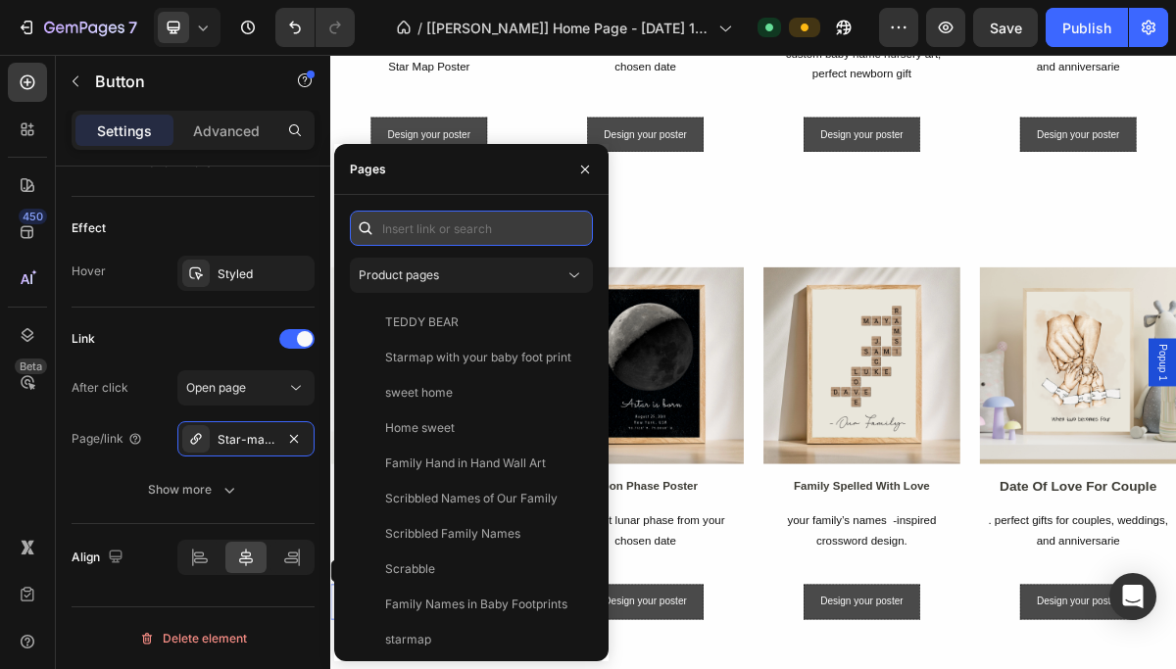
click at [421, 235] on input "text" at bounding box center [471, 228] width 243 height 35
paste input "Home sweet"
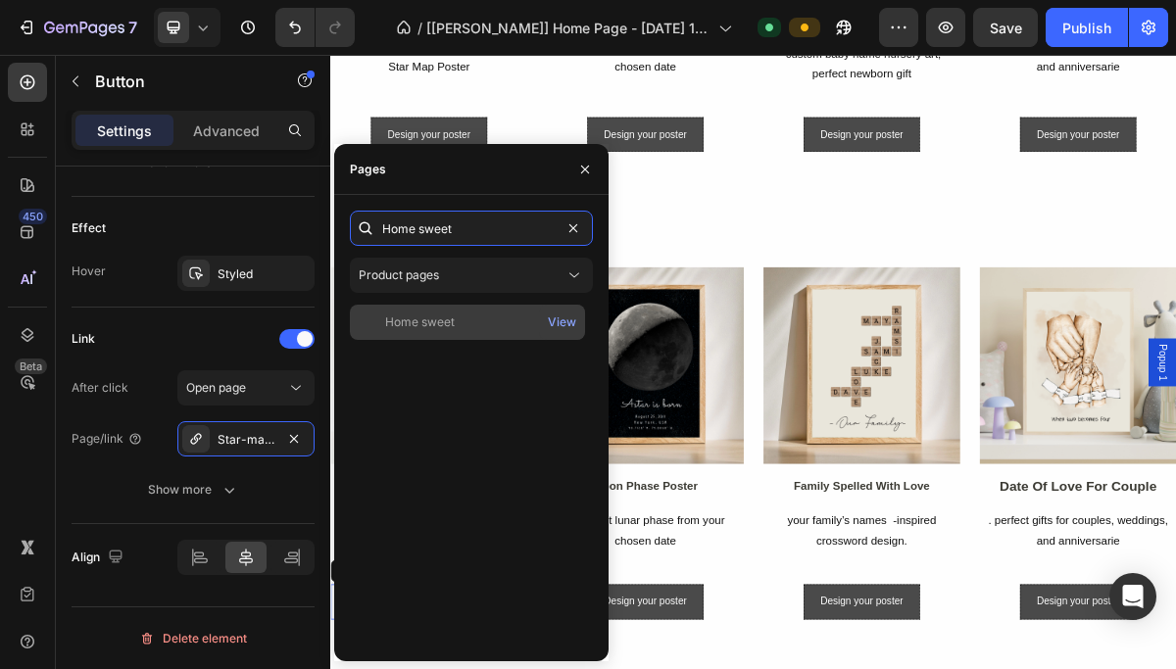
type input "Home sweet"
click at [429, 322] on div "Home sweet" at bounding box center [420, 323] width 70 height 18
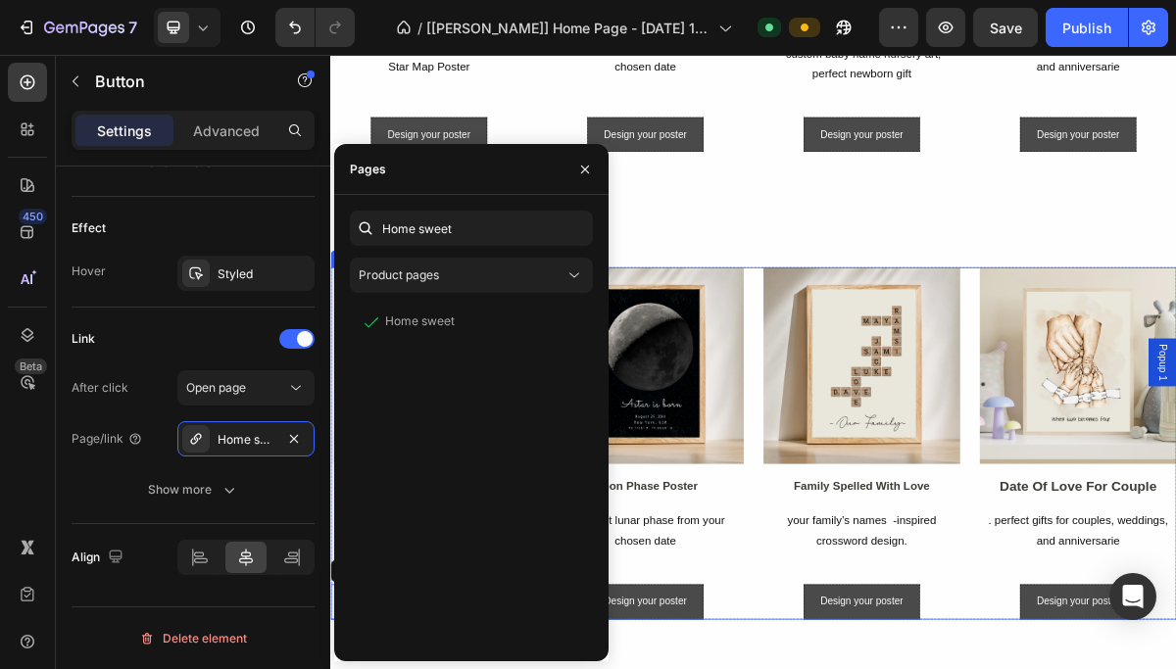
click at [923, 669] on div "Image home sweet Text Block celebrate your love with a custom star map poster H…" at bounding box center [918, 594] width 1176 height 489
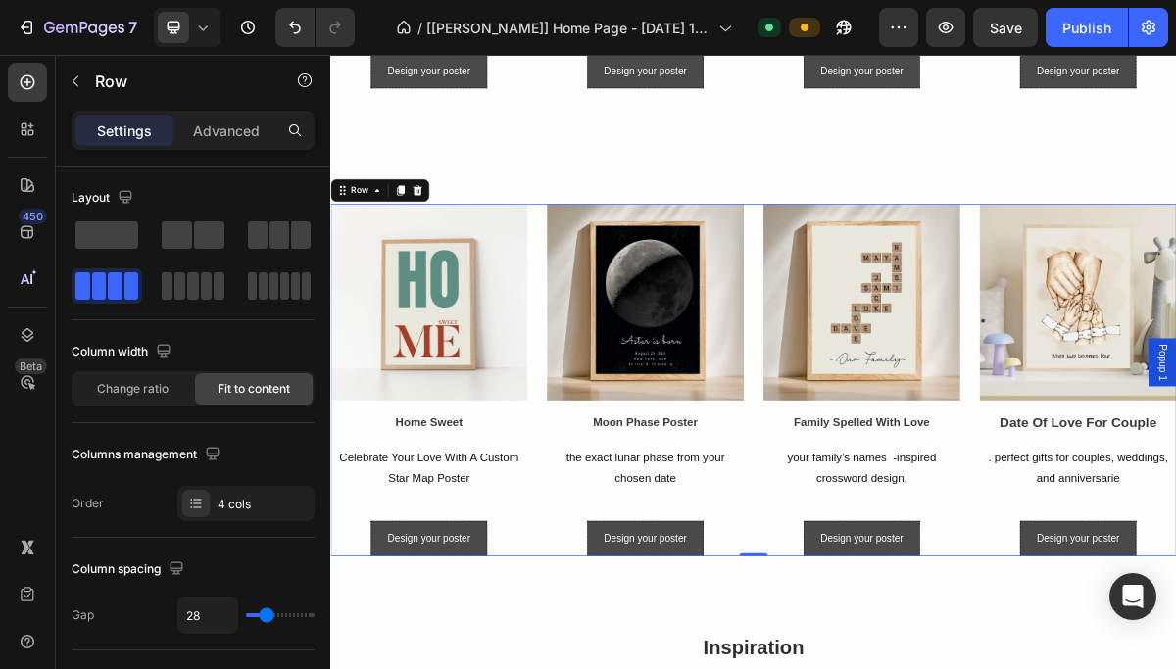
scroll to position [1945, 0]
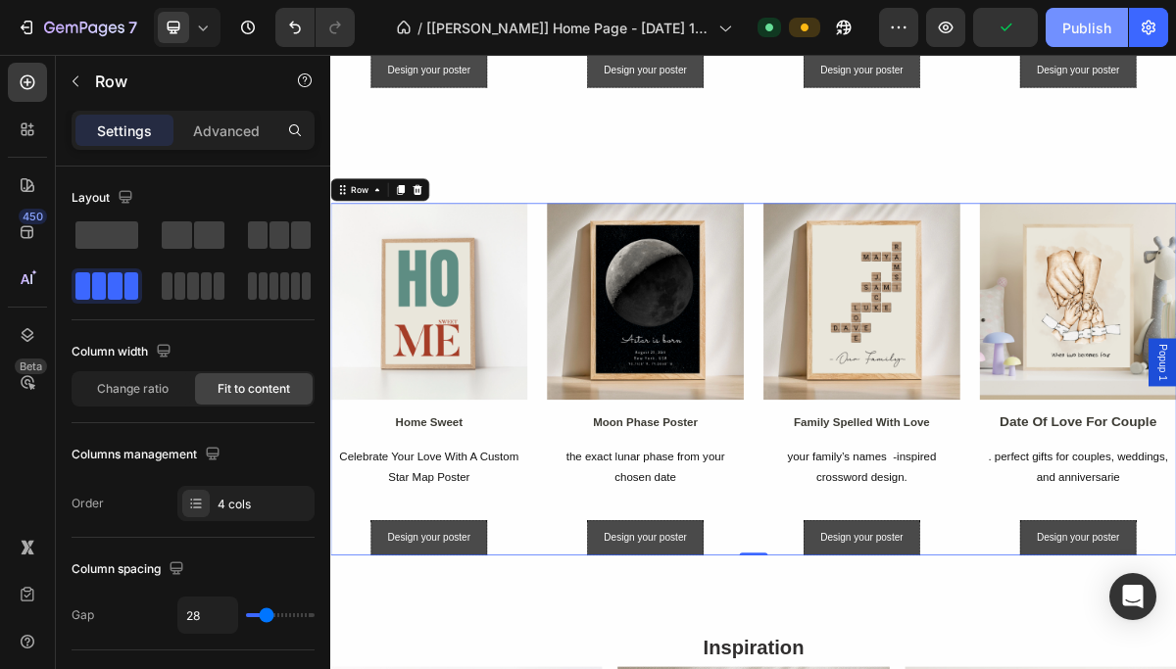
click at [1080, 29] on div "Publish" at bounding box center [1087, 28] width 49 height 21
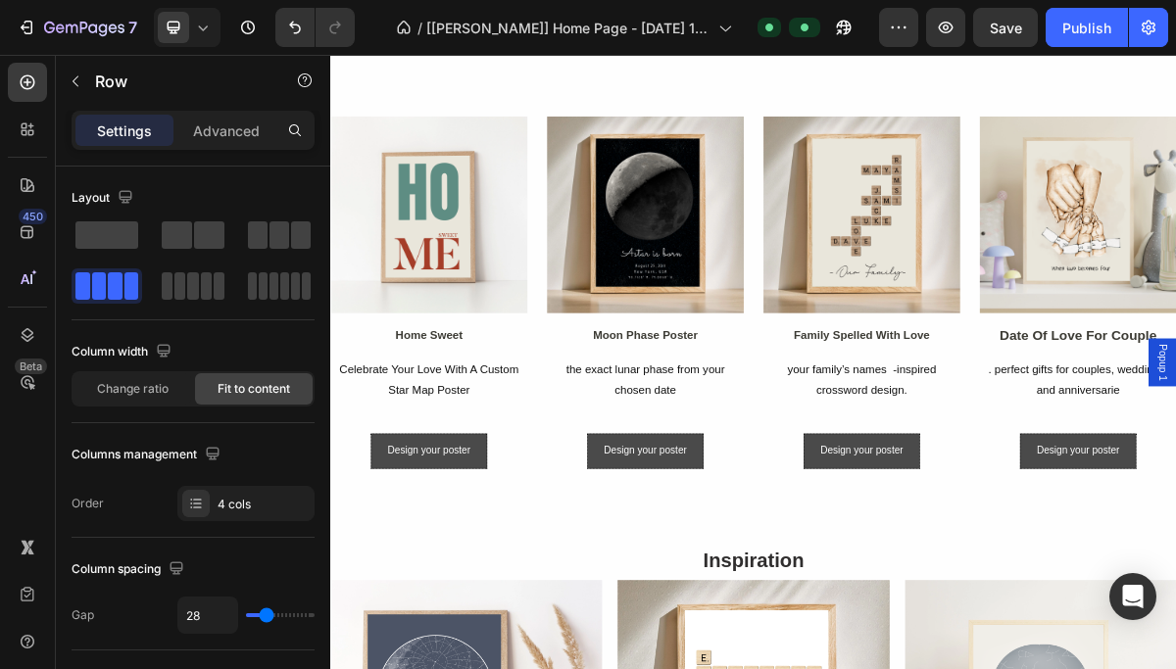
scroll to position [896, 0]
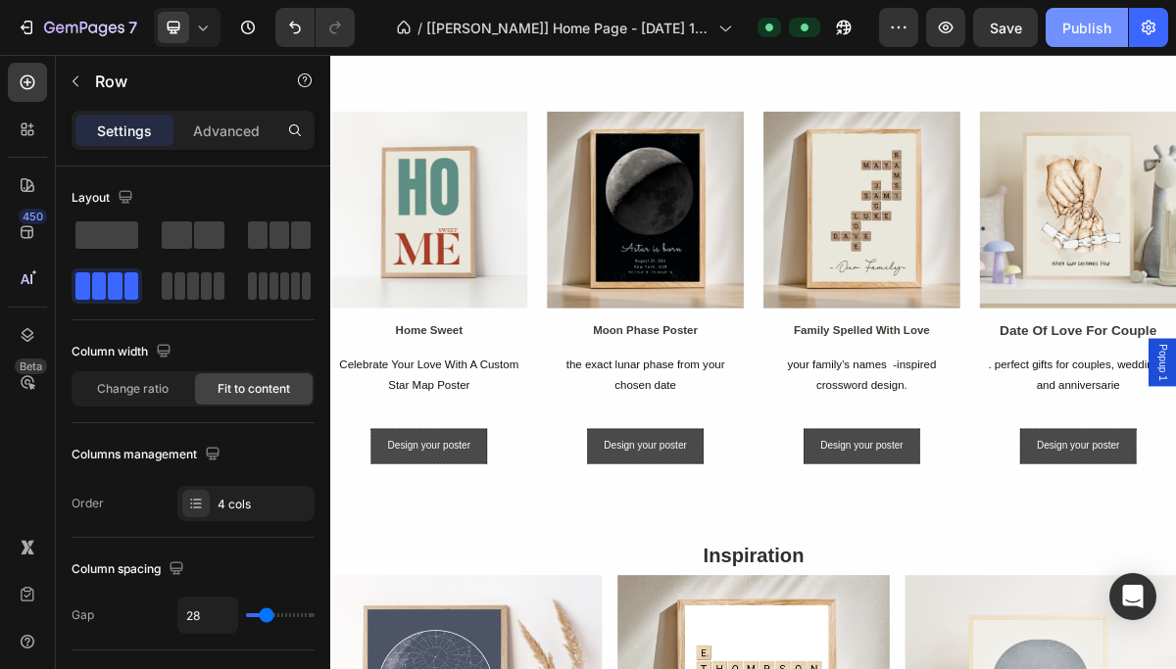
click at [1065, 25] on div "Publish" at bounding box center [1087, 28] width 49 height 21
